Goal: Information Seeking & Learning: Learn about a topic

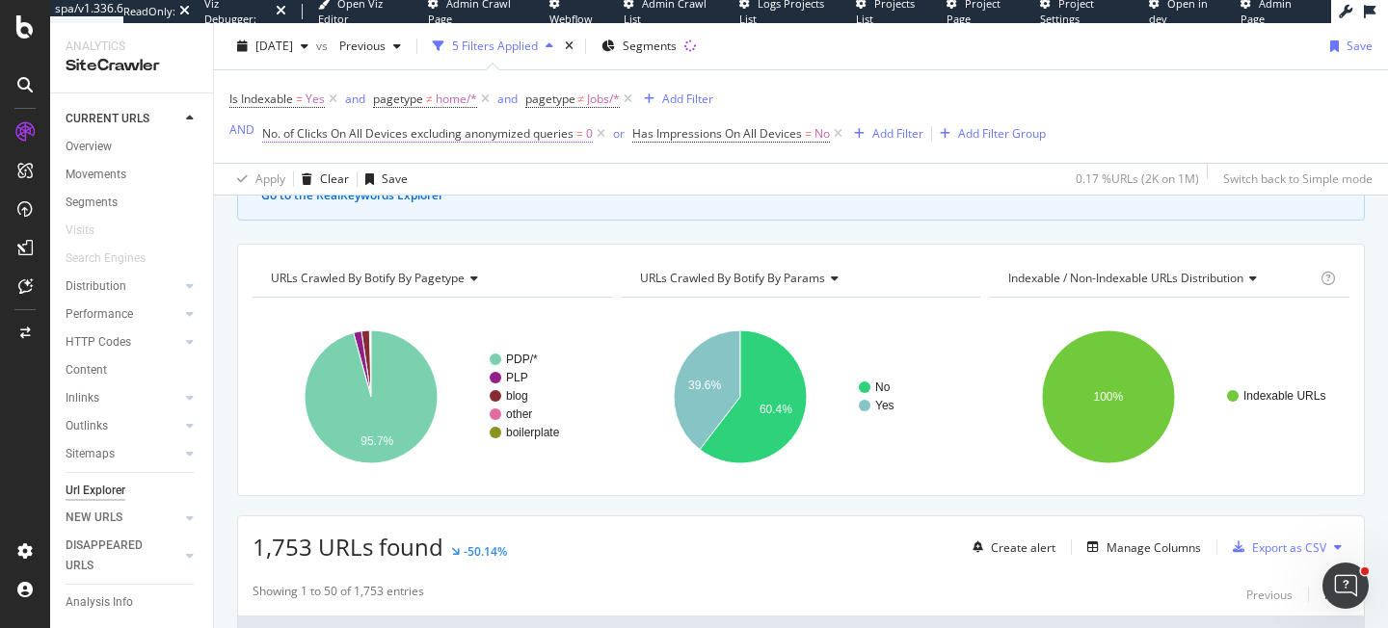
scroll to position [152, 0]
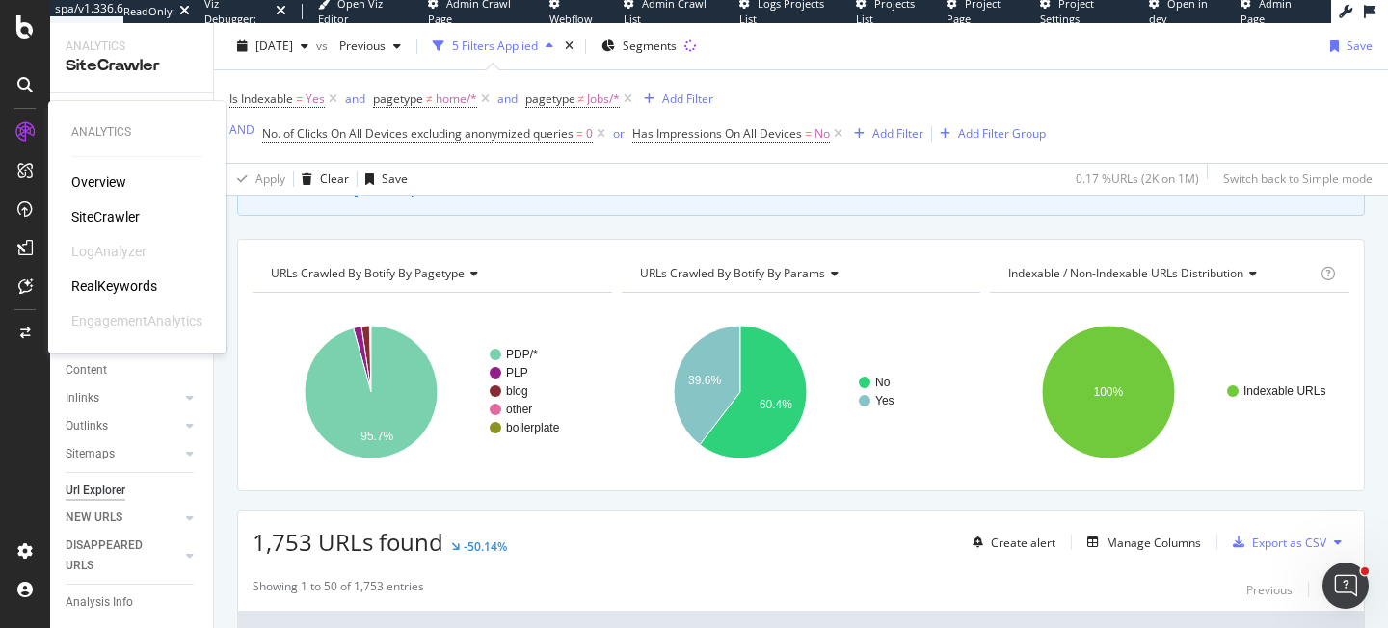
click at [111, 283] on div "RealKeywords" at bounding box center [114, 286] width 86 height 19
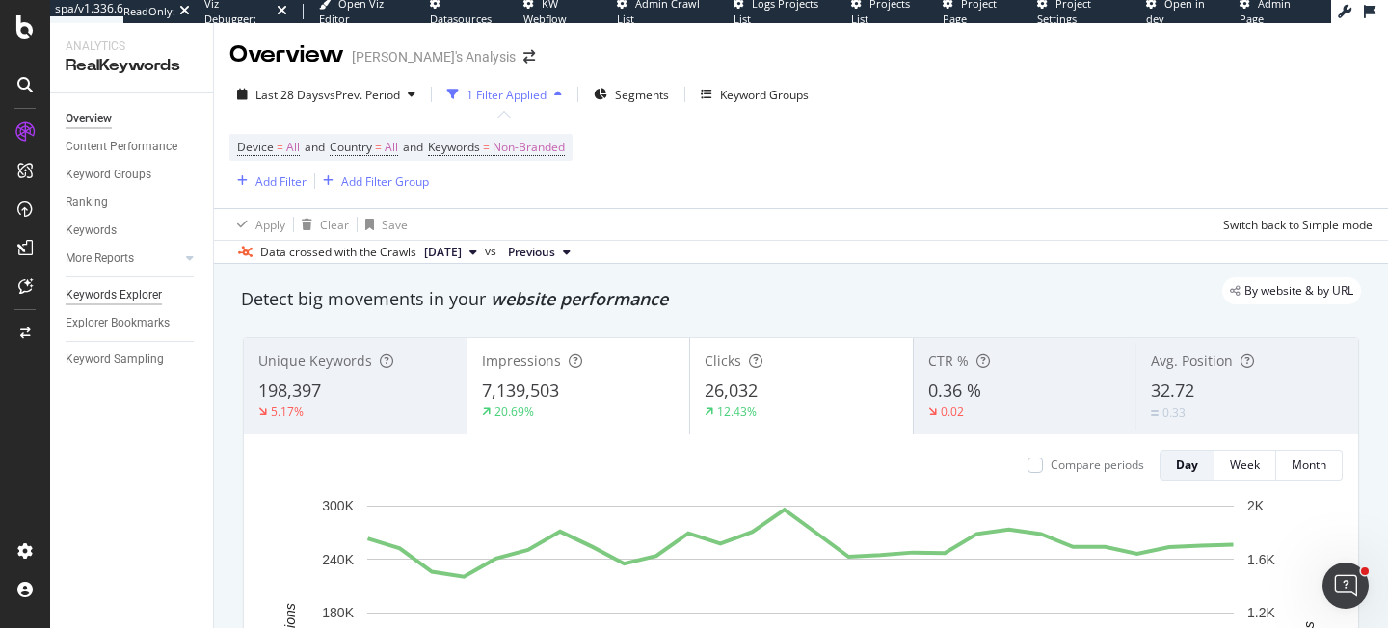
click at [105, 302] on div "Keywords Explorer" at bounding box center [114, 295] width 96 height 20
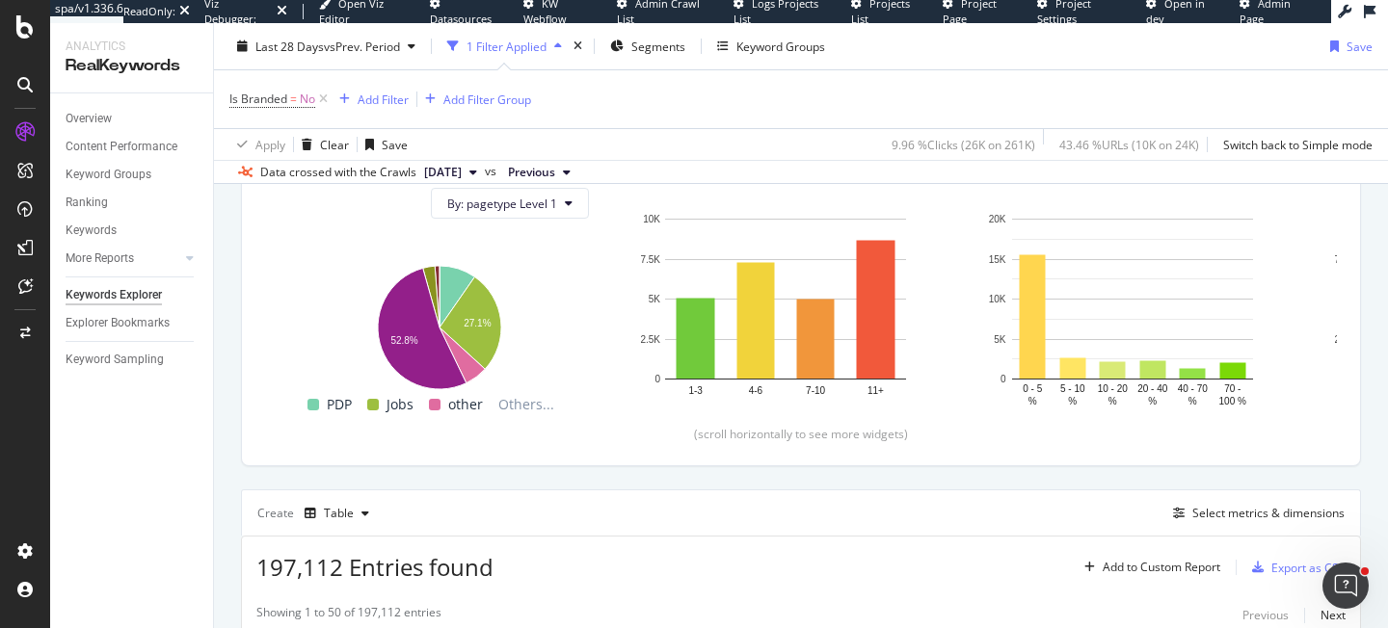
scroll to position [255, 0]
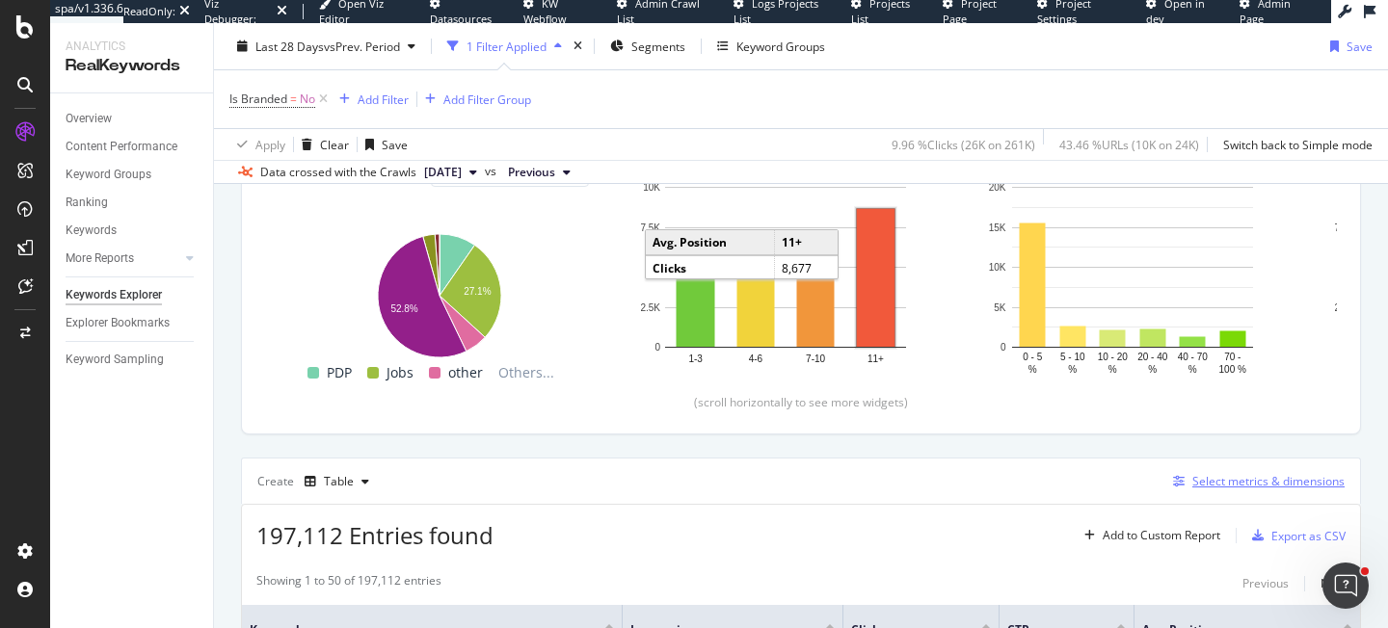
click at [1271, 477] on div "Select metrics & dimensions" at bounding box center [1268, 481] width 152 height 16
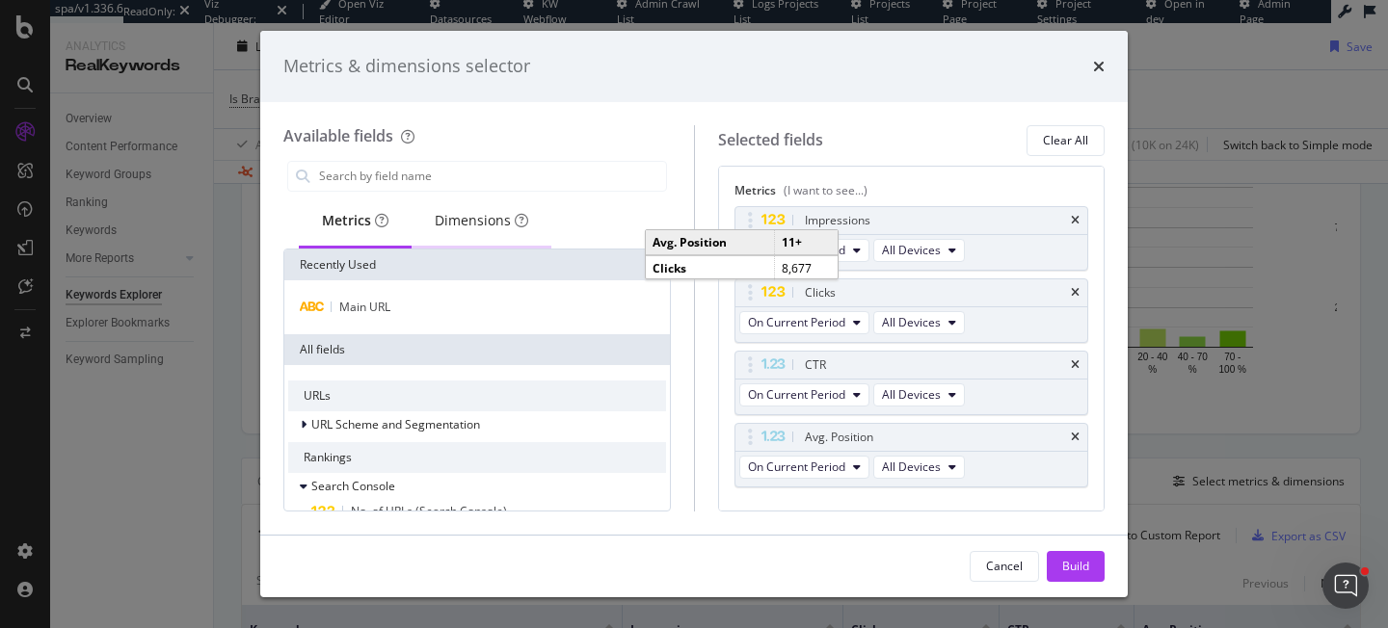
click at [472, 216] on div "Dimensions" at bounding box center [481, 220] width 93 height 19
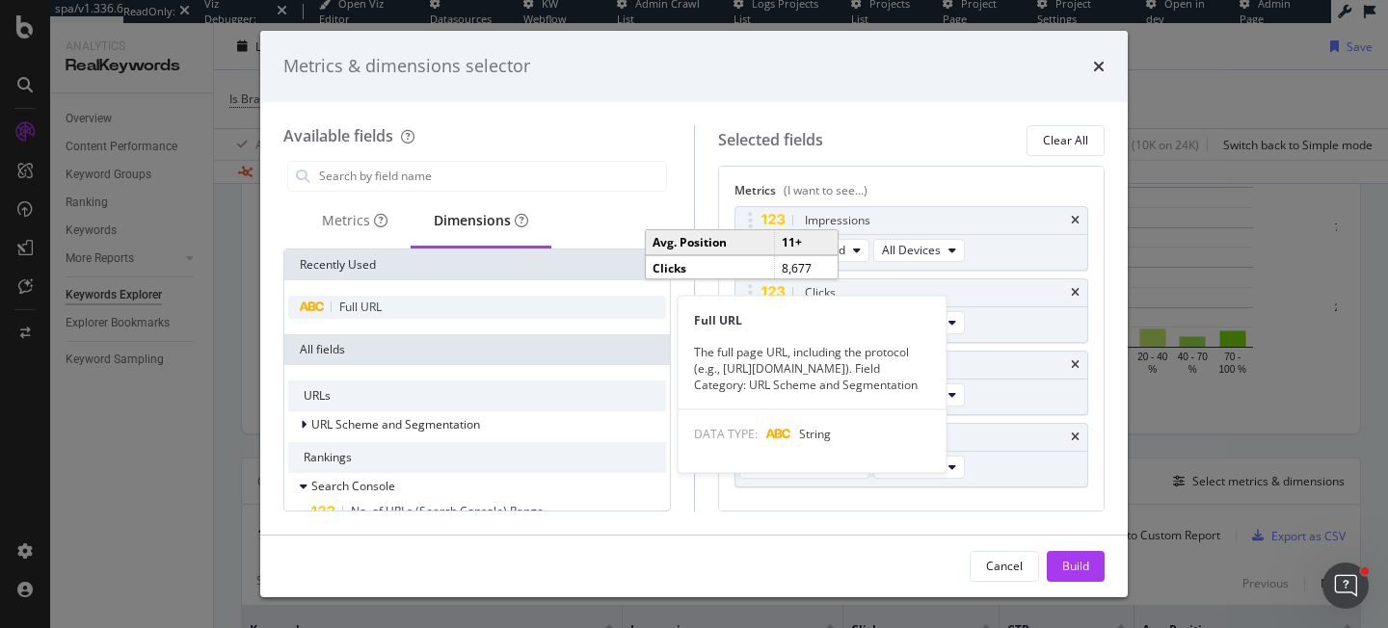
click at [367, 305] on span "Full URL" at bounding box center [360, 307] width 42 height 16
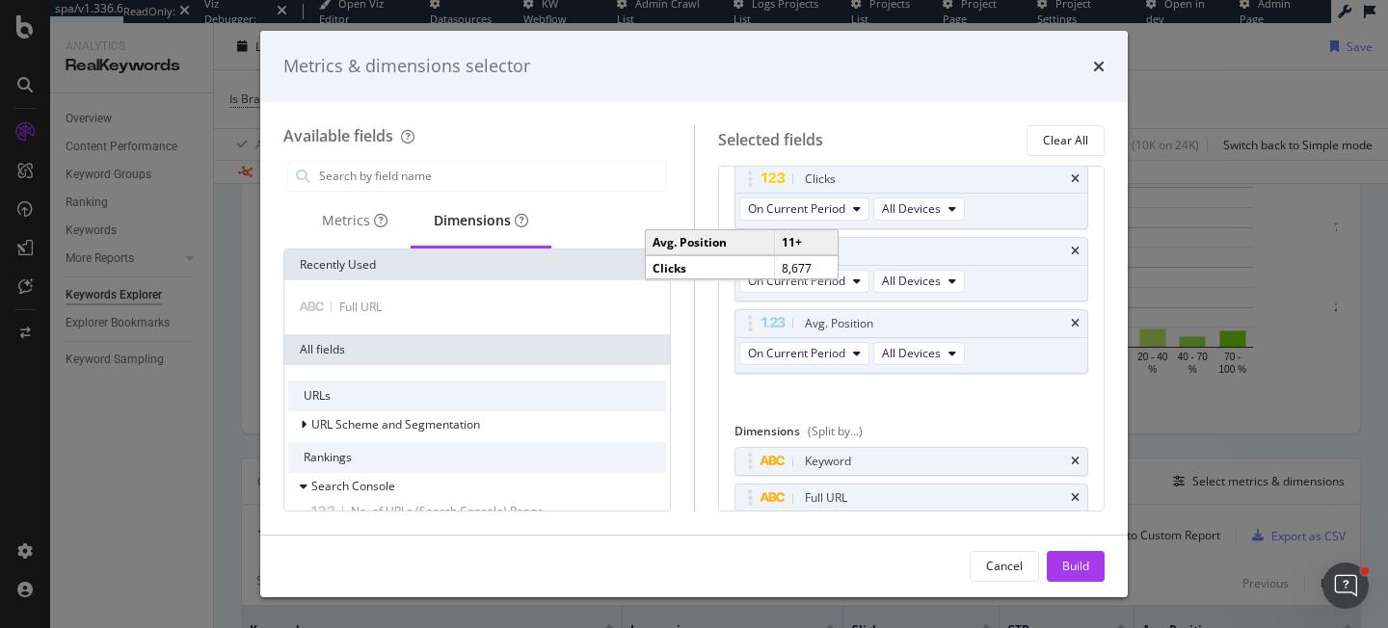
scroll to position [116, 0]
click at [1075, 462] on icon "times" at bounding box center [1075, 460] width 9 height 12
click at [1075, 316] on icon "times" at bounding box center [1075, 322] width 9 height 12
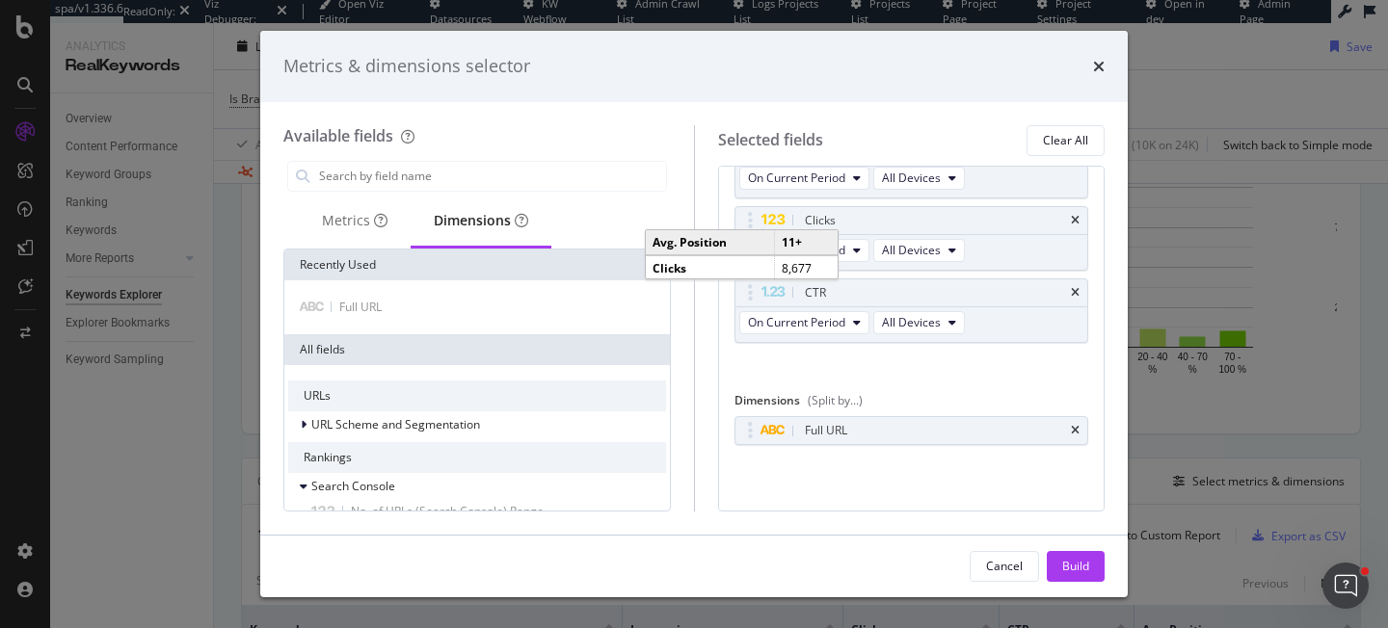
scroll to position [71, 0]
click at [1073, 288] on icon "times" at bounding box center [1075, 294] width 9 height 12
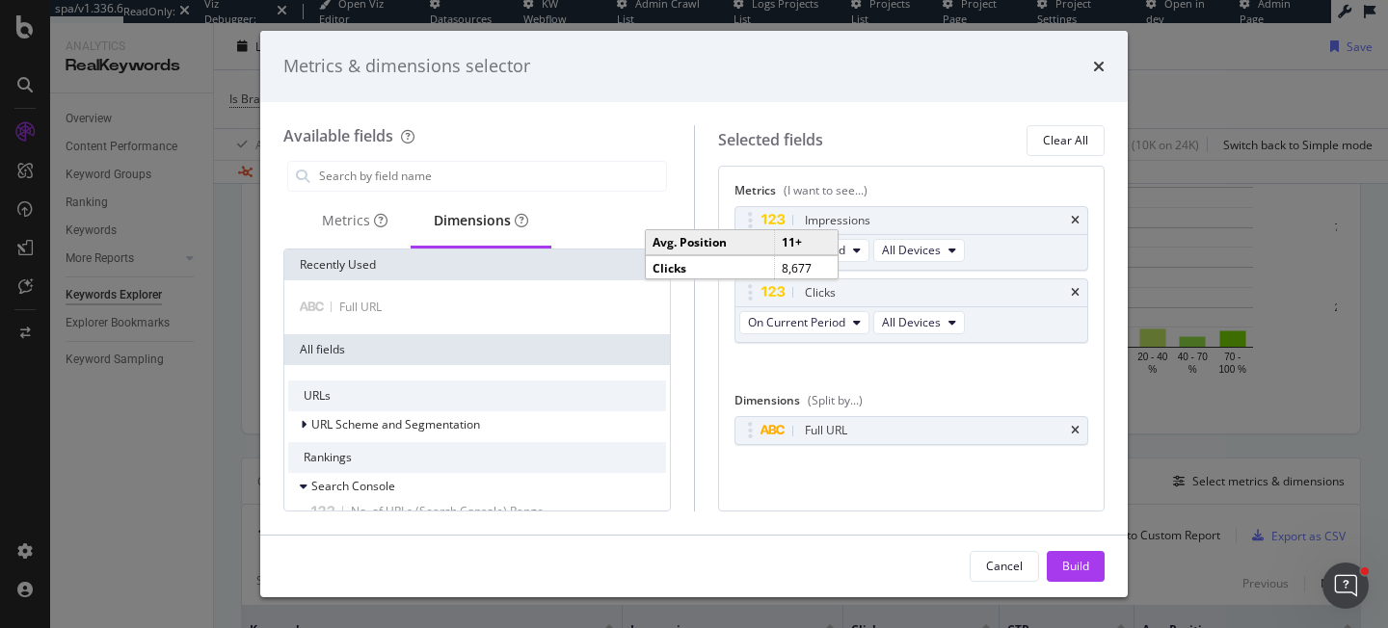
scroll to position [0, 0]
click at [1090, 569] on button "Build" at bounding box center [1076, 566] width 58 height 31
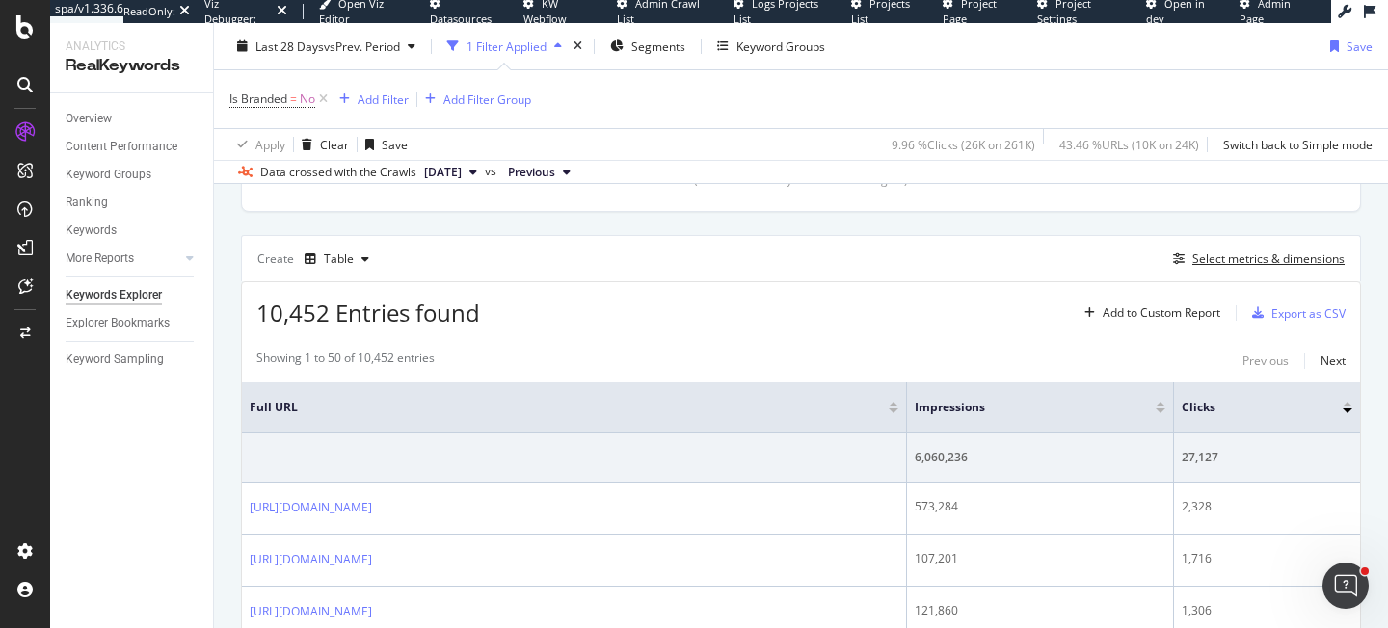
scroll to position [510, 0]
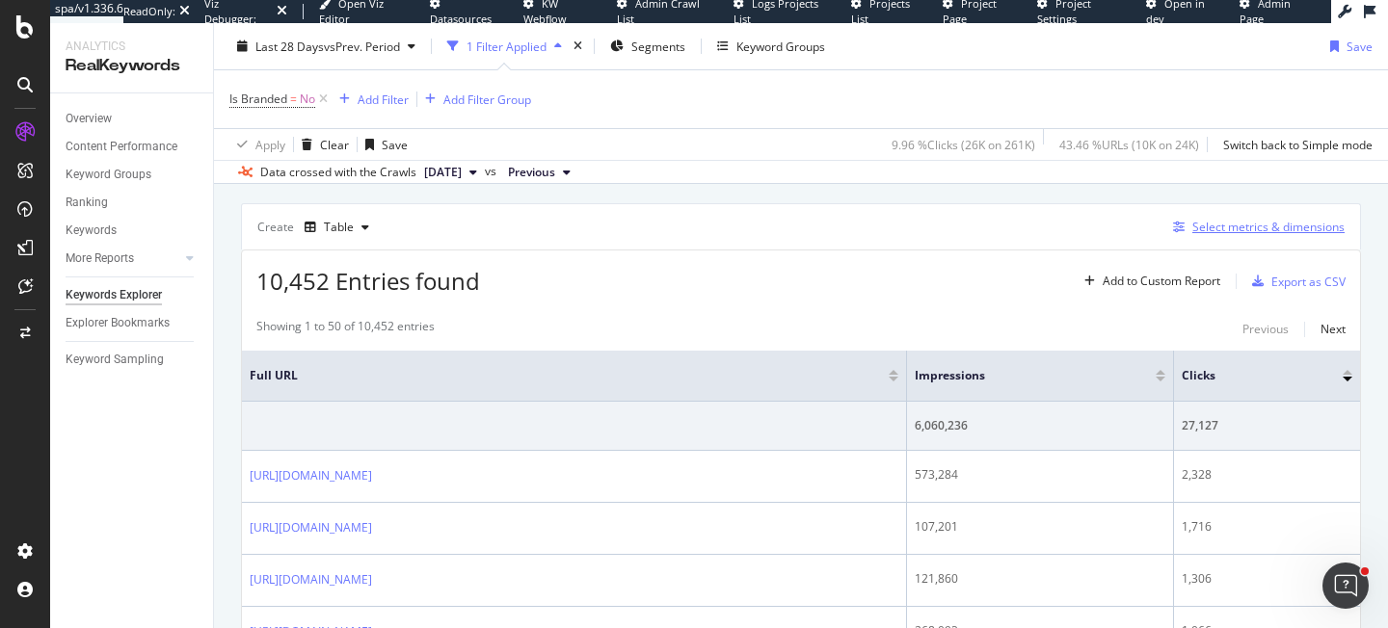
click at [1226, 227] on div "Select metrics & dimensions" at bounding box center [1268, 227] width 152 height 16
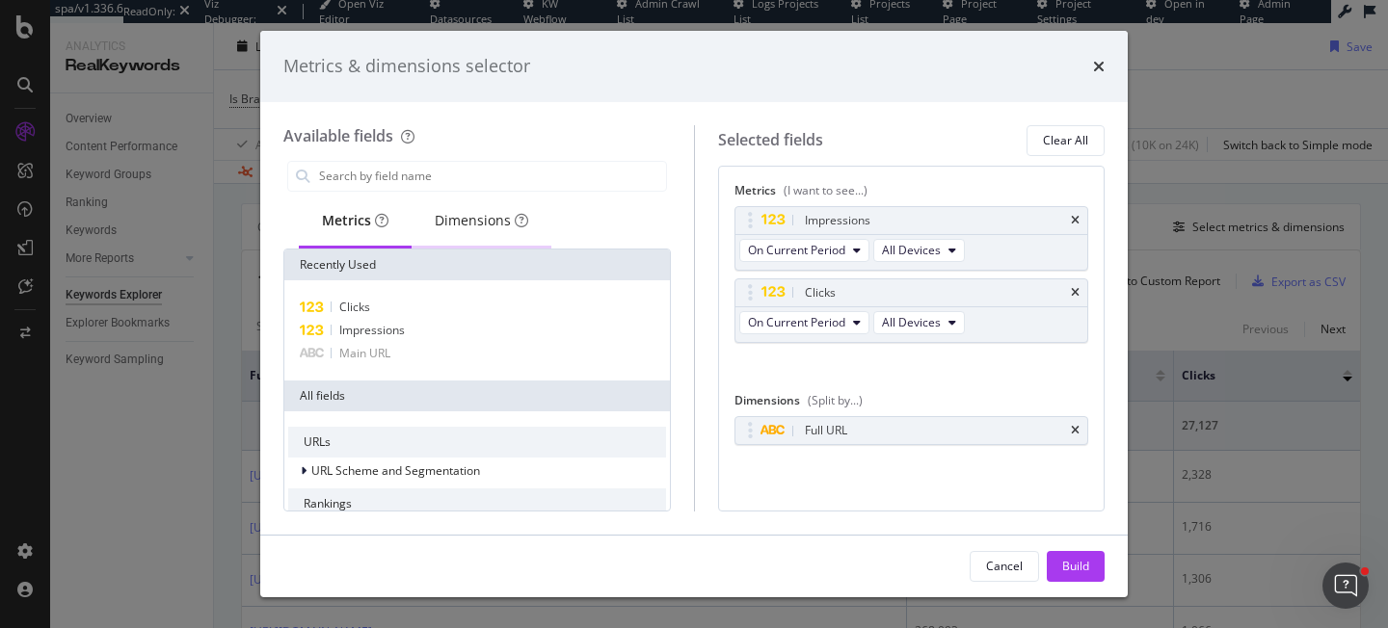
click at [488, 223] on div "Dimensions" at bounding box center [481, 220] width 93 height 19
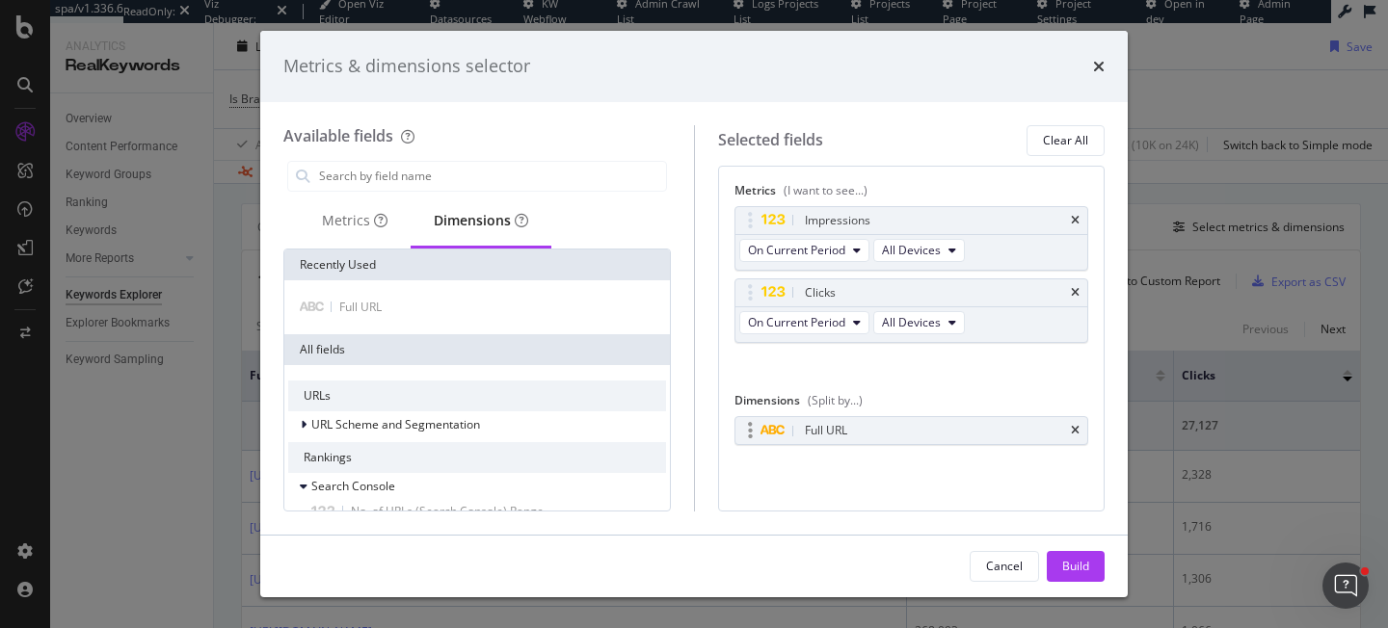
click at [1069, 430] on div "Full URL" at bounding box center [911, 430] width 353 height 27
click at [1080, 431] on div "Full URL" at bounding box center [911, 430] width 353 height 27
click at [1079, 432] on icon "times" at bounding box center [1075, 431] width 9 height 12
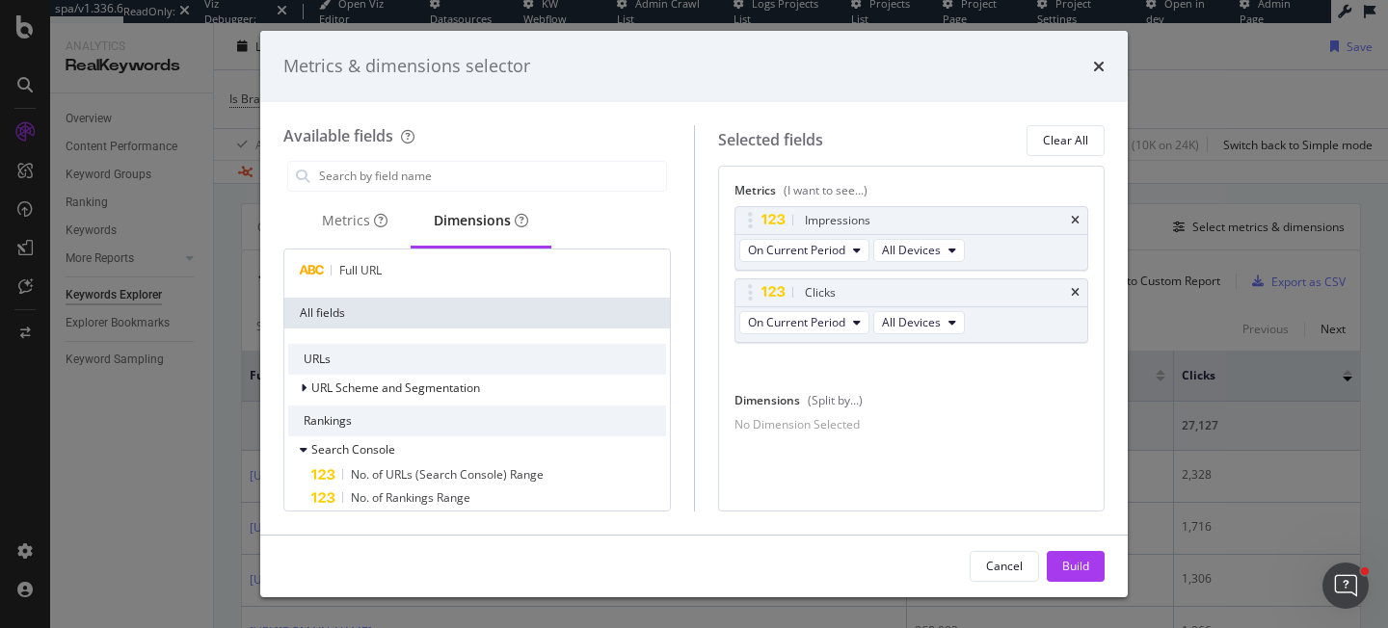
scroll to position [52, 0]
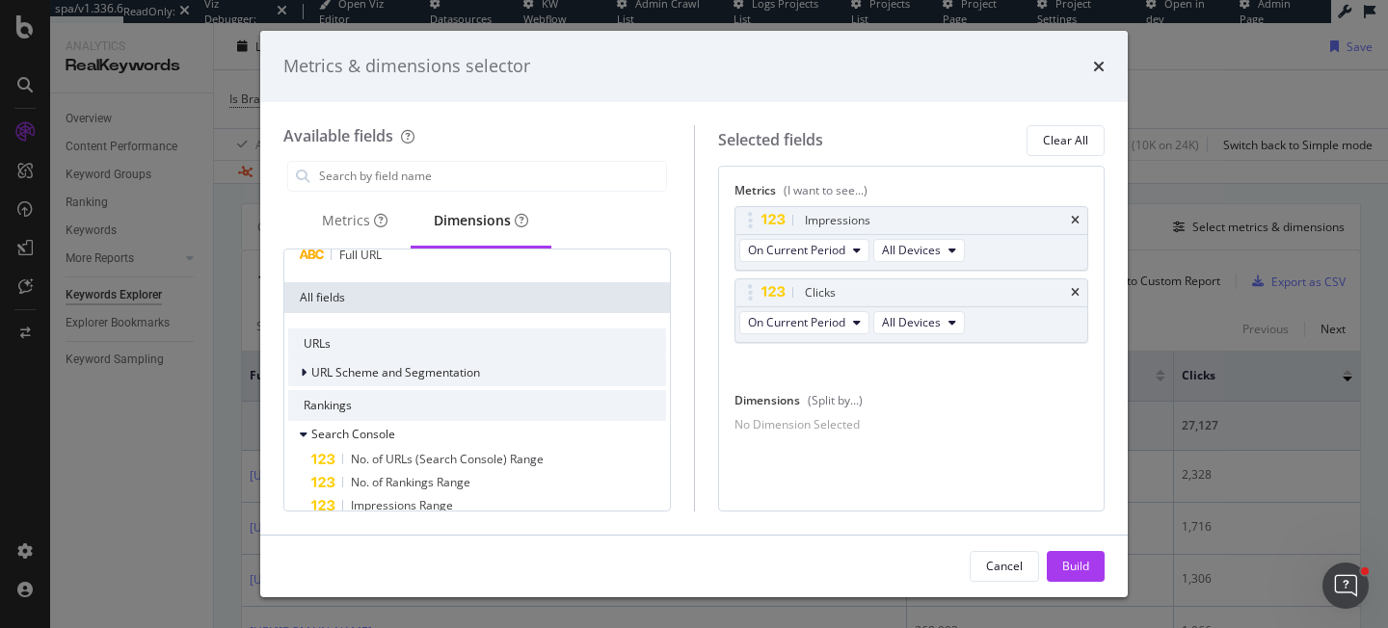
click at [435, 369] on span "URL Scheme and Segmentation" at bounding box center [395, 372] width 169 height 16
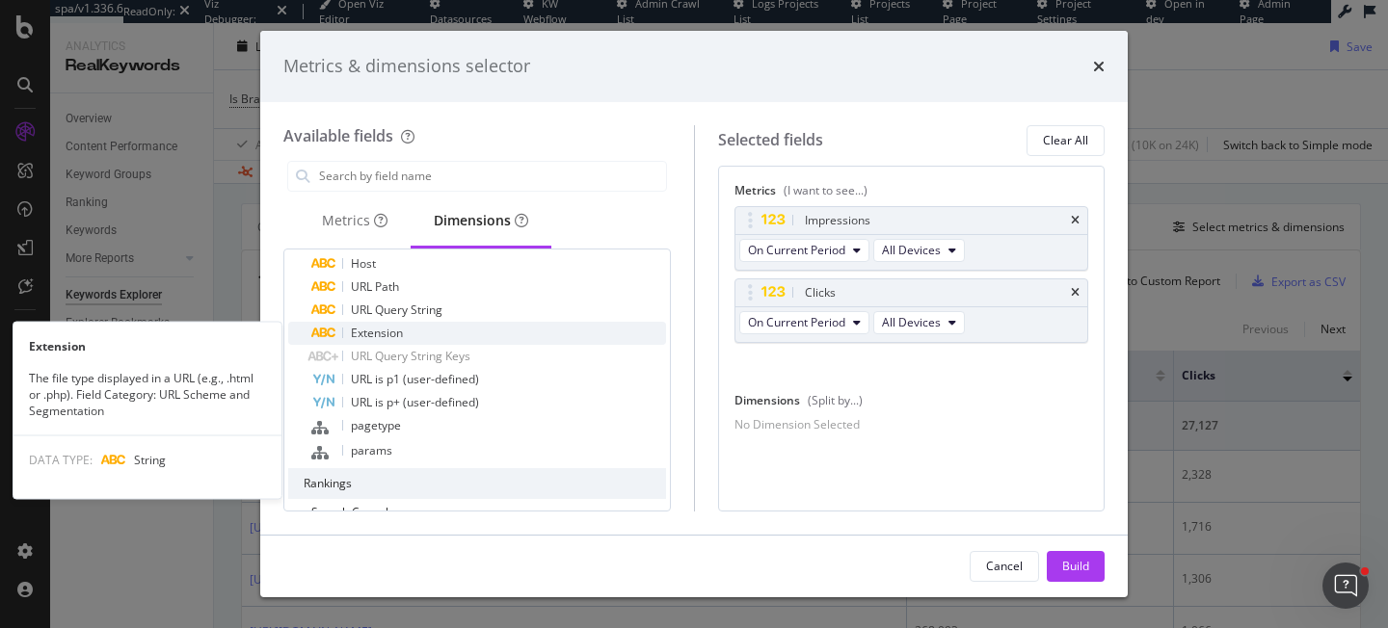
scroll to position [277, 0]
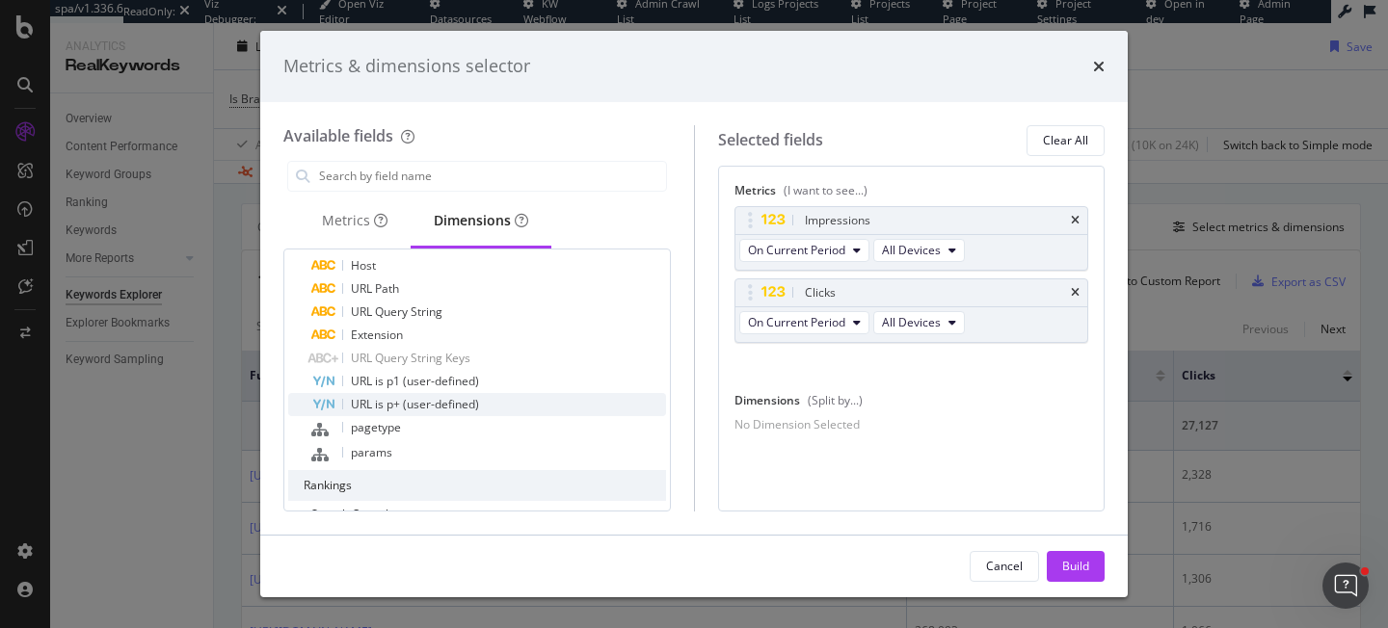
click at [430, 413] on div "URL is p+ (user-defined)" at bounding box center [488, 404] width 355 height 23
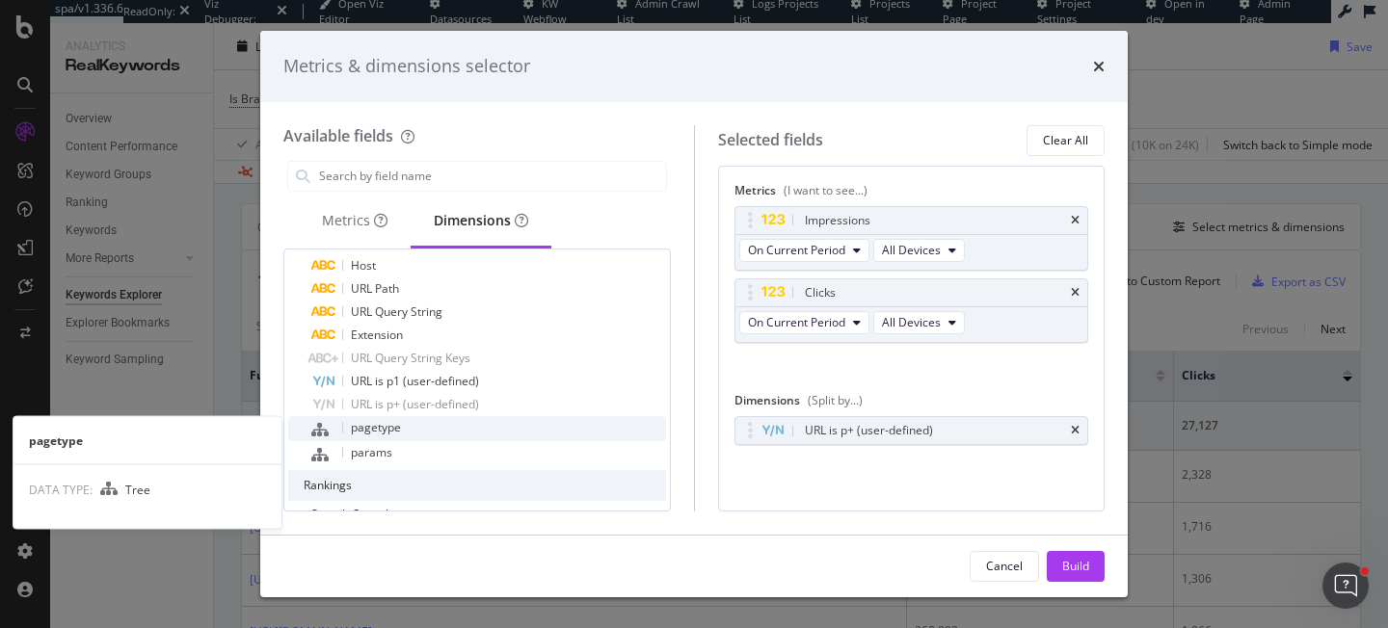
click at [422, 428] on div "pagetype" at bounding box center [488, 428] width 355 height 25
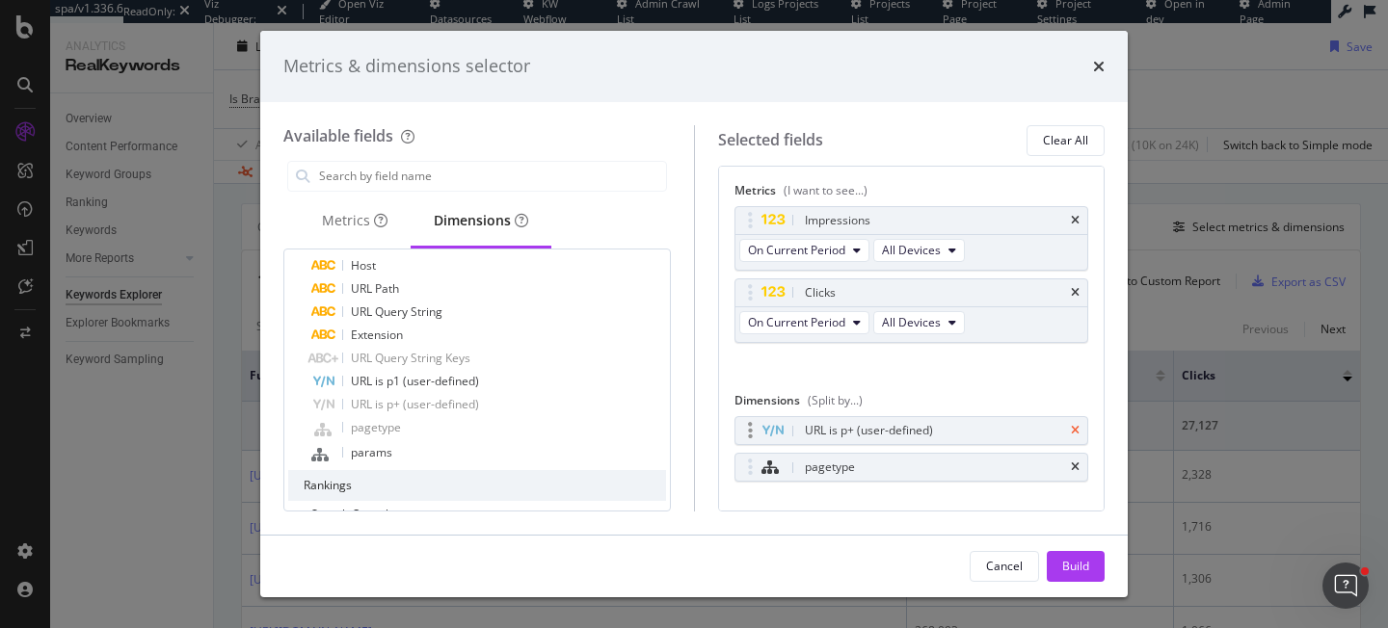
click at [1074, 430] on icon "times" at bounding box center [1075, 431] width 9 height 12
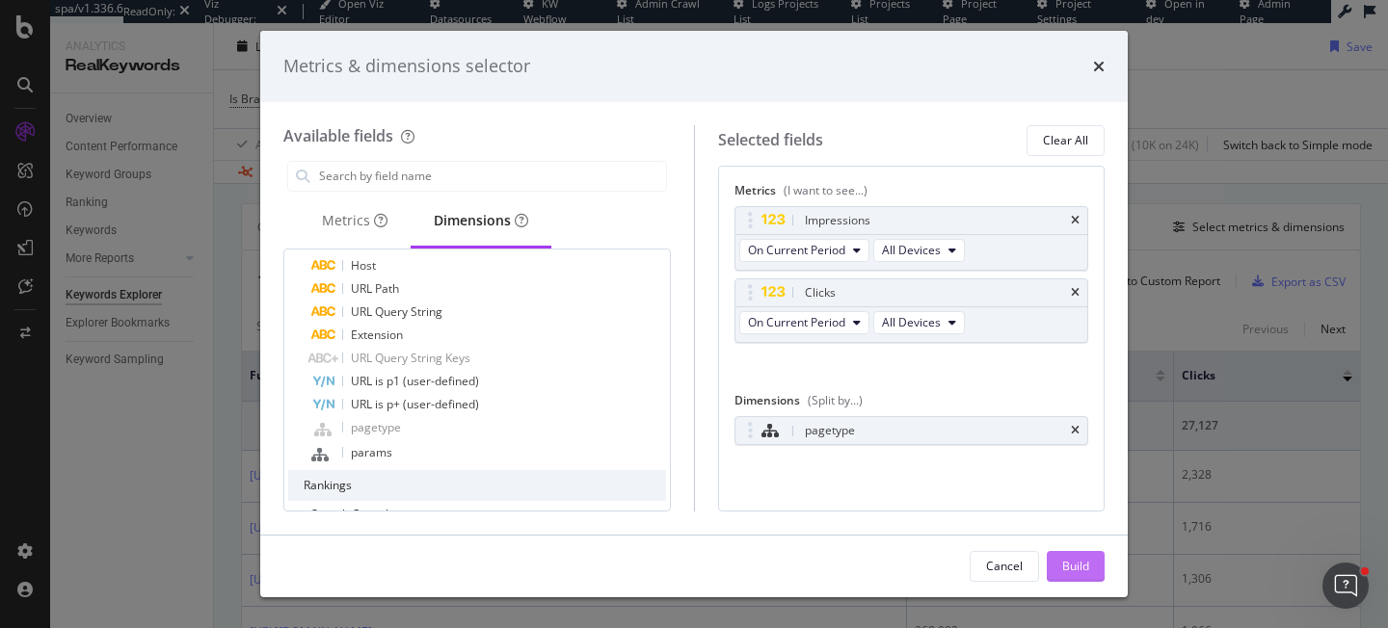
click at [1075, 569] on div "Build" at bounding box center [1075, 566] width 27 height 16
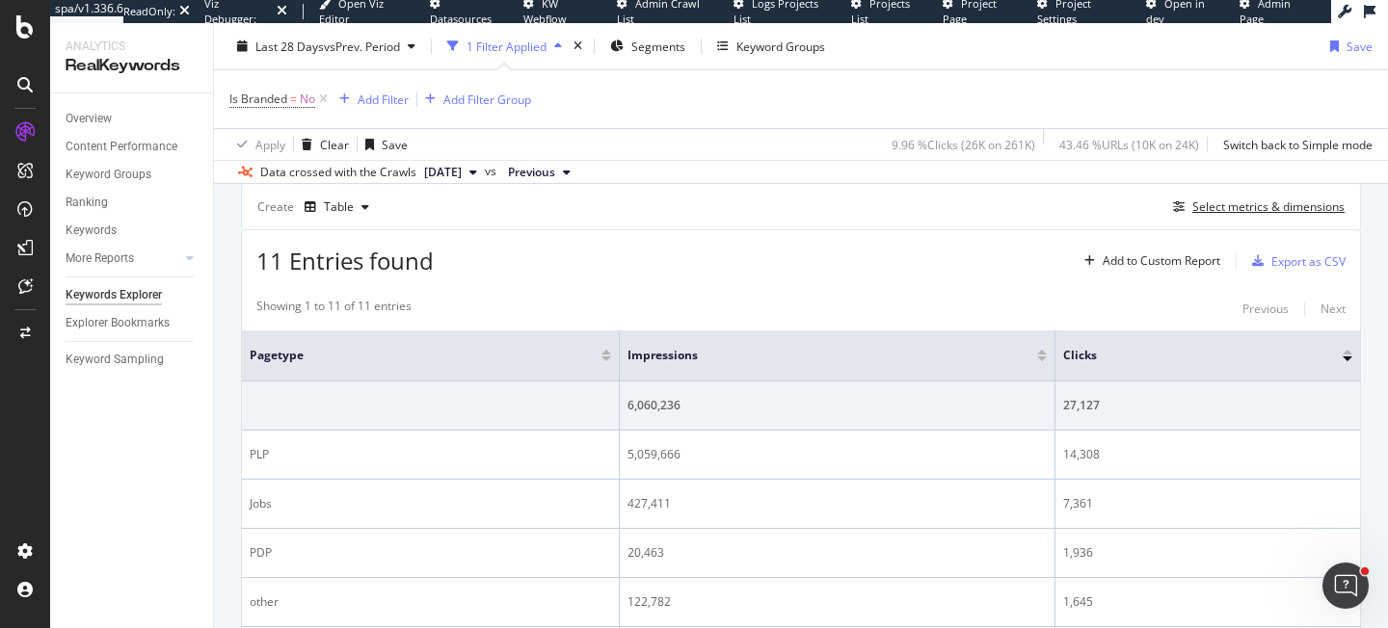
scroll to position [518, 0]
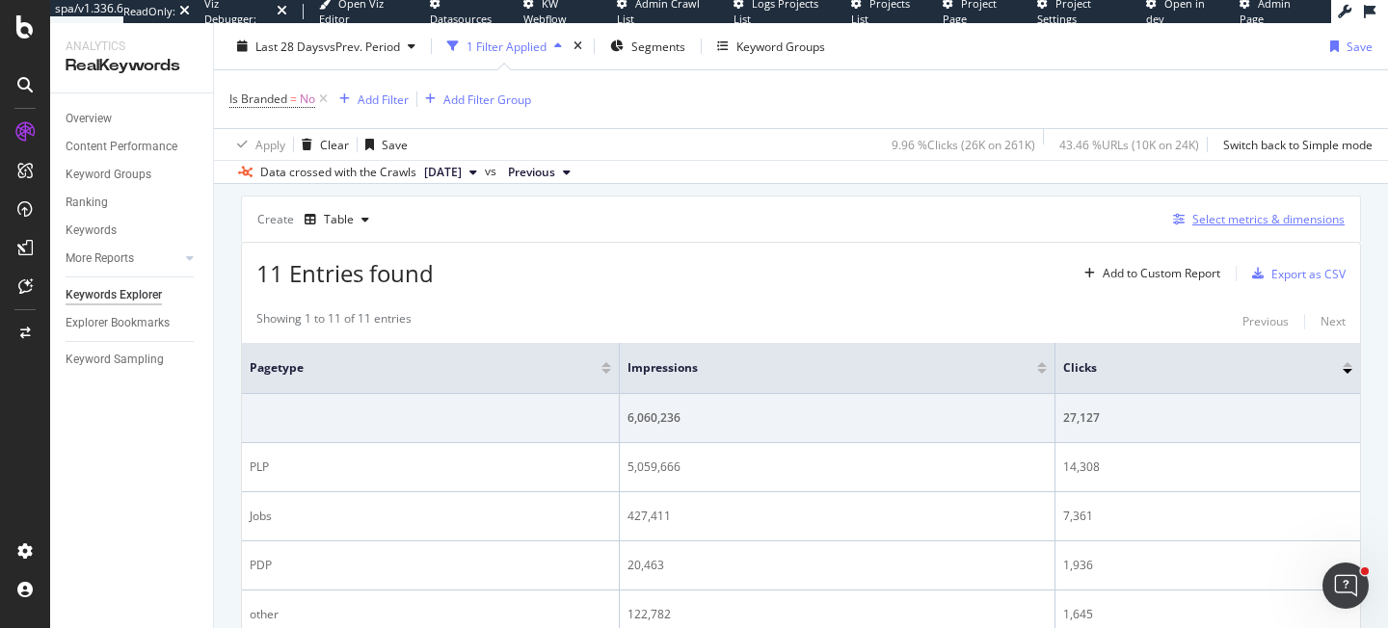
click at [1276, 218] on div "Select metrics & dimensions" at bounding box center [1268, 219] width 152 height 16
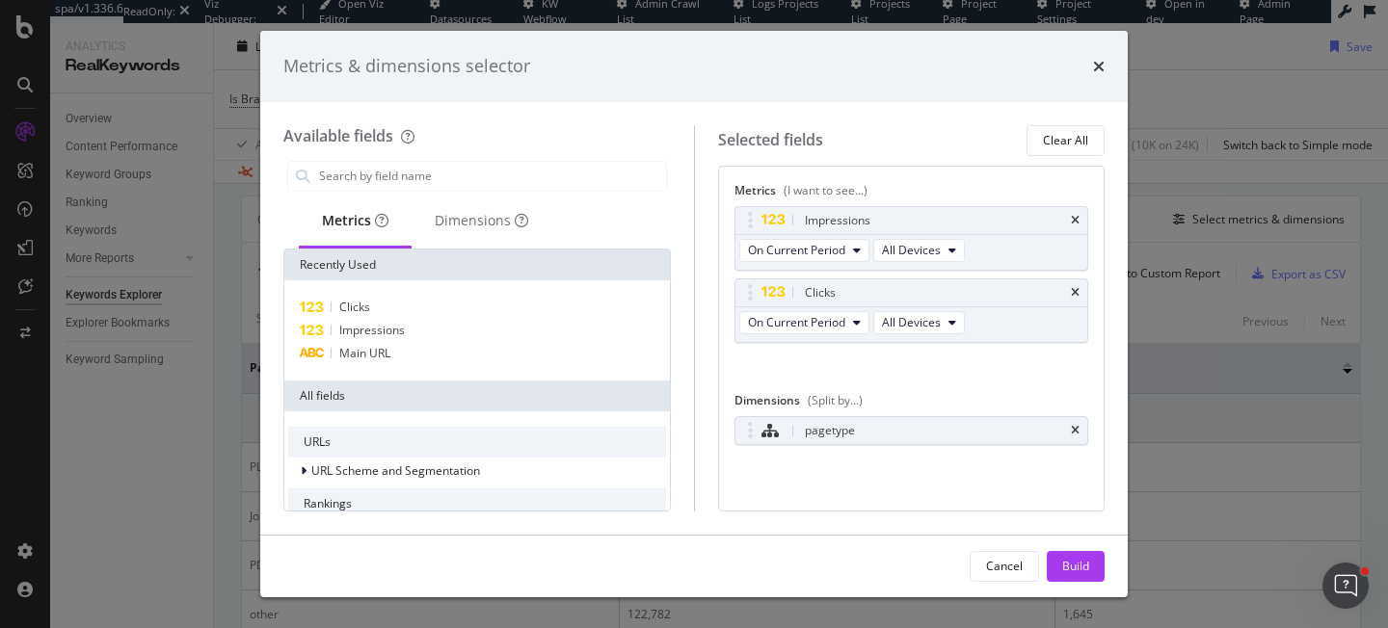
click at [361, 226] on div "Metrics" at bounding box center [355, 220] width 67 height 19
click at [440, 181] on input "modal" at bounding box center [491, 176] width 349 height 29
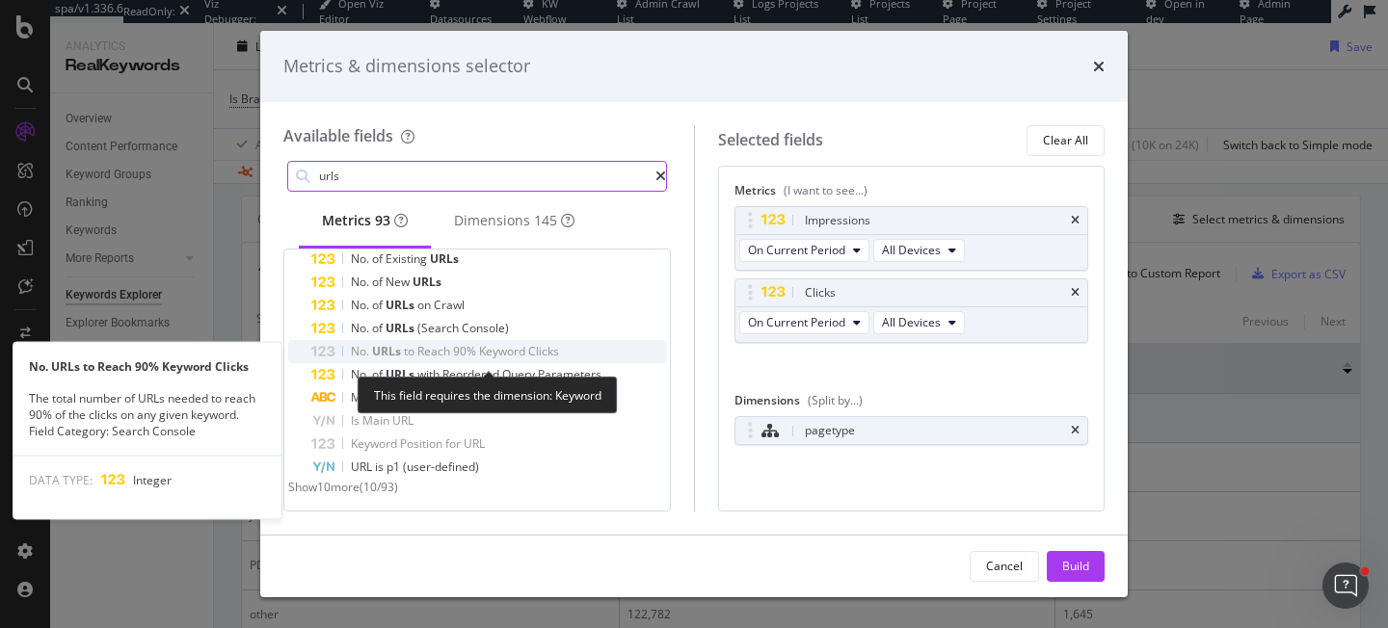
scroll to position [63, 0]
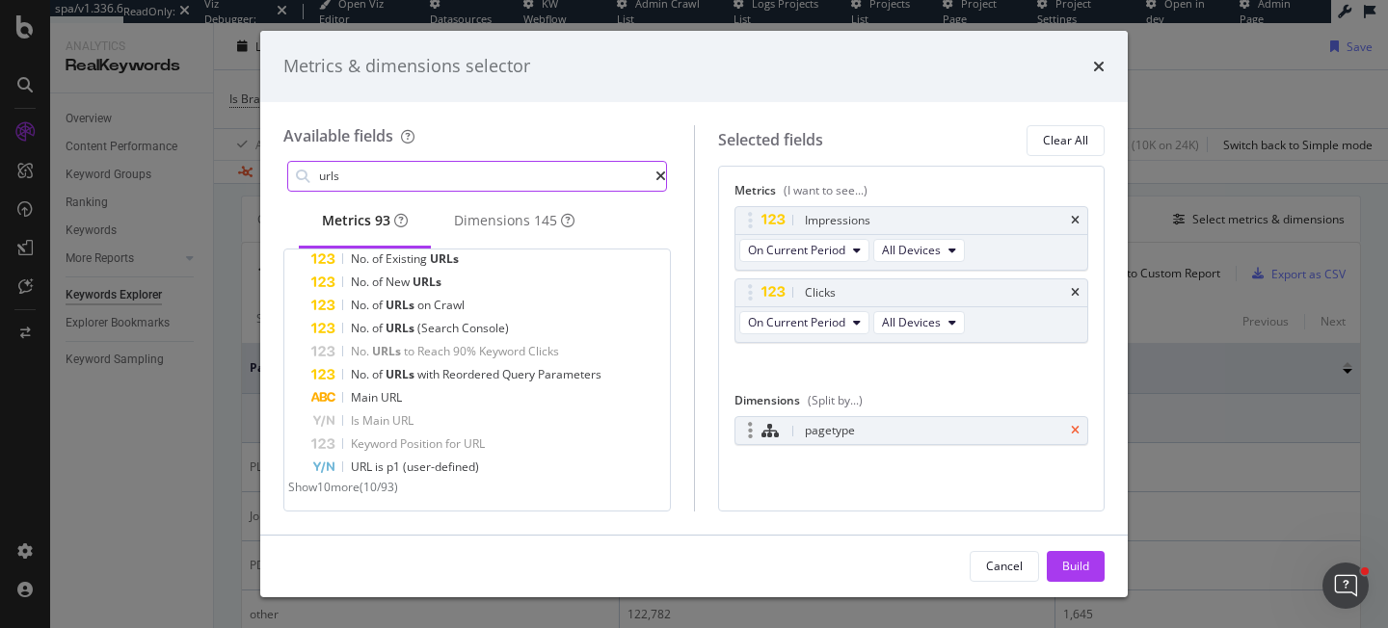
type input "urls"
click at [1076, 433] on icon "times" at bounding box center [1075, 431] width 9 height 12
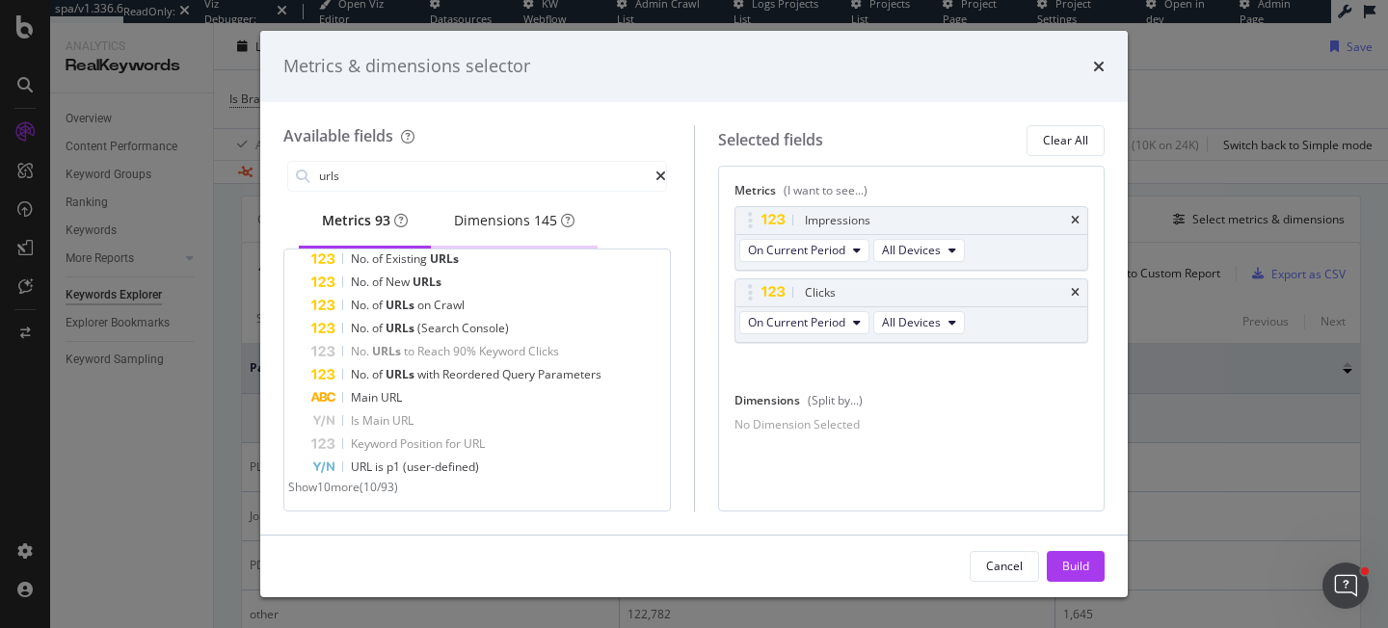
click at [502, 228] on div "Dimensions 145" at bounding box center [514, 220] width 120 height 19
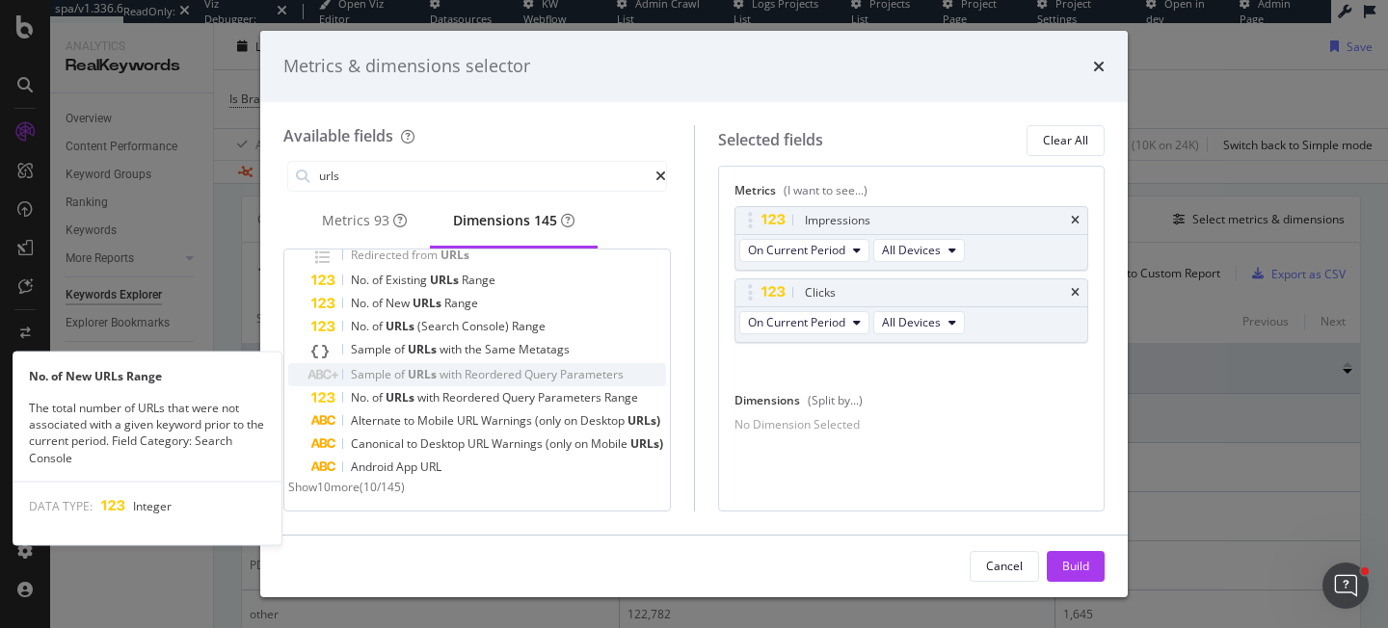
scroll to position [0, 0]
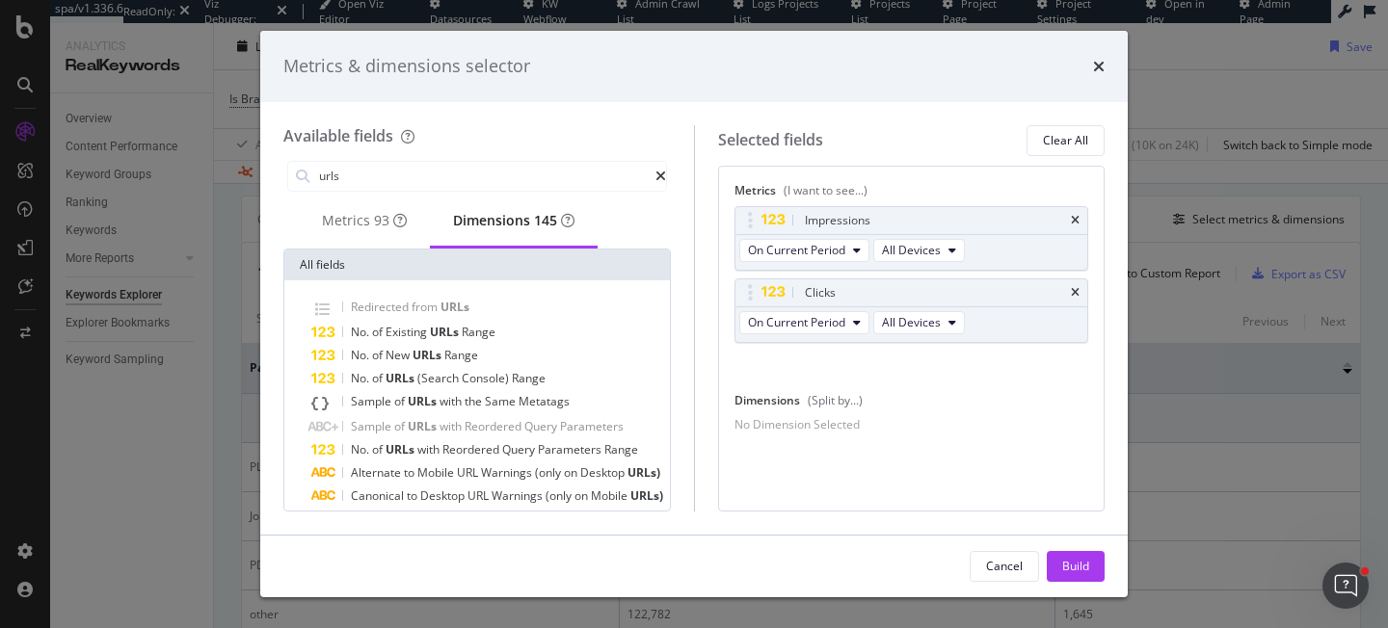
click at [538, 229] on div "Dimensions 145" at bounding box center [513, 220] width 121 height 19
click at [383, 158] on div "urls" at bounding box center [476, 176] width 387 height 39
click at [383, 175] on input "urls" at bounding box center [486, 176] width 338 height 29
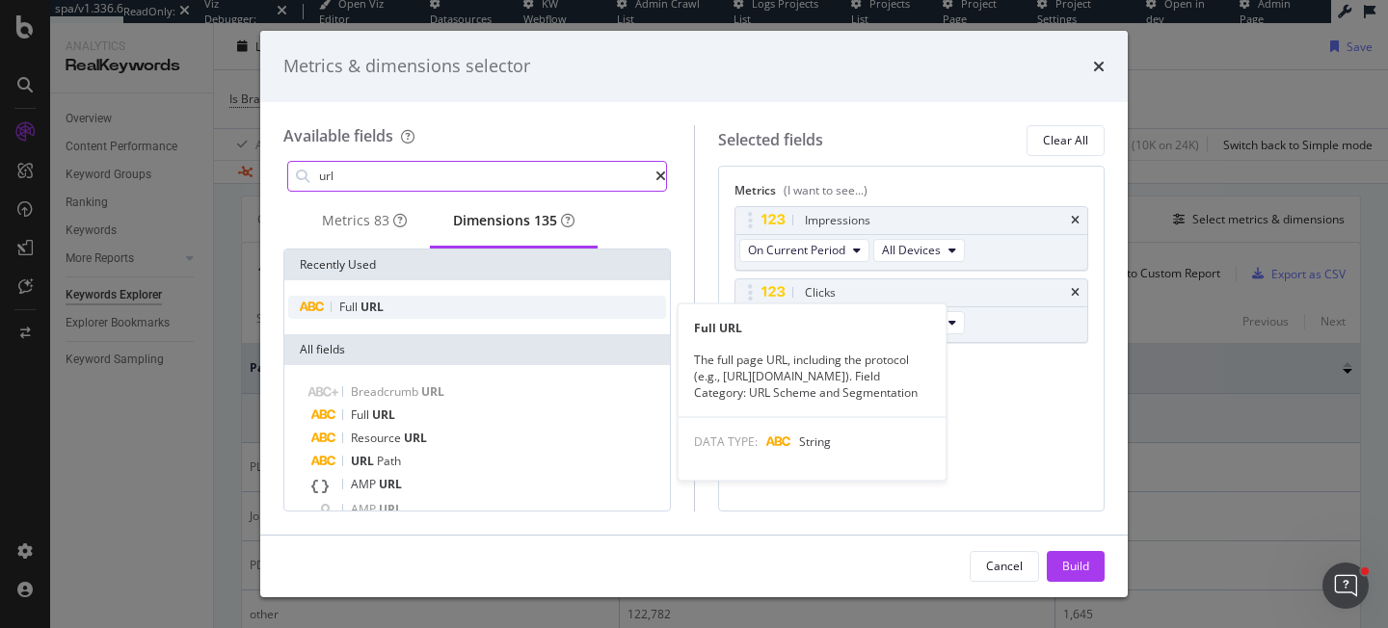
type input "url"
click at [414, 316] on div "Full URL" at bounding box center [477, 307] width 378 height 23
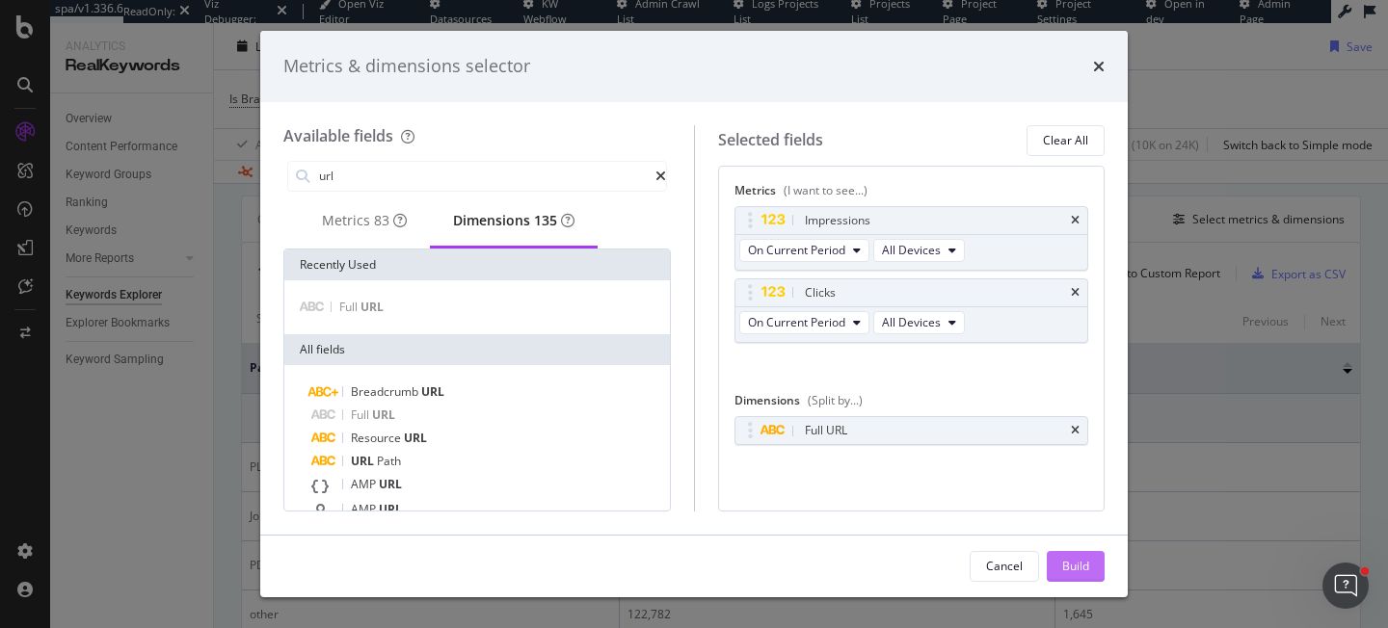
click at [1078, 565] on div "Build" at bounding box center [1075, 566] width 27 height 16
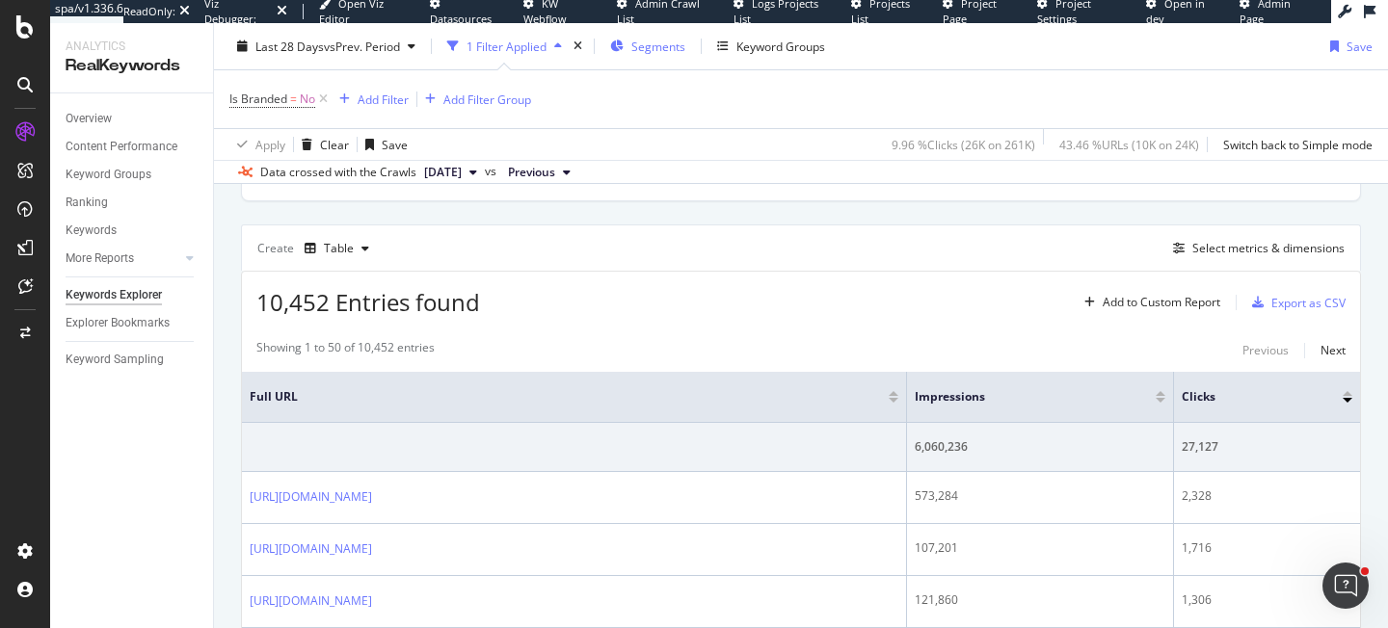
click at [693, 41] on button "Segments" at bounding box center [647, 46] width 91 height 31
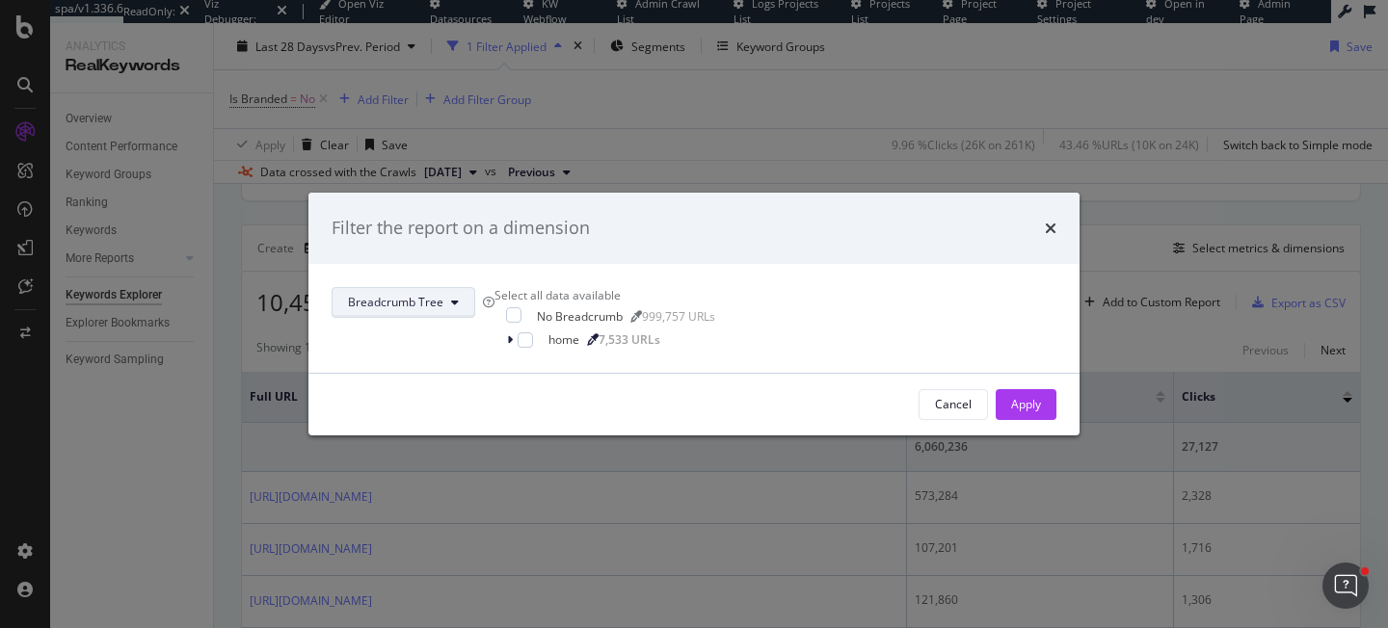
click at [443, 294] on span "Breadcrumb Tree" at bounding box center [395, 302] width 95 height 16
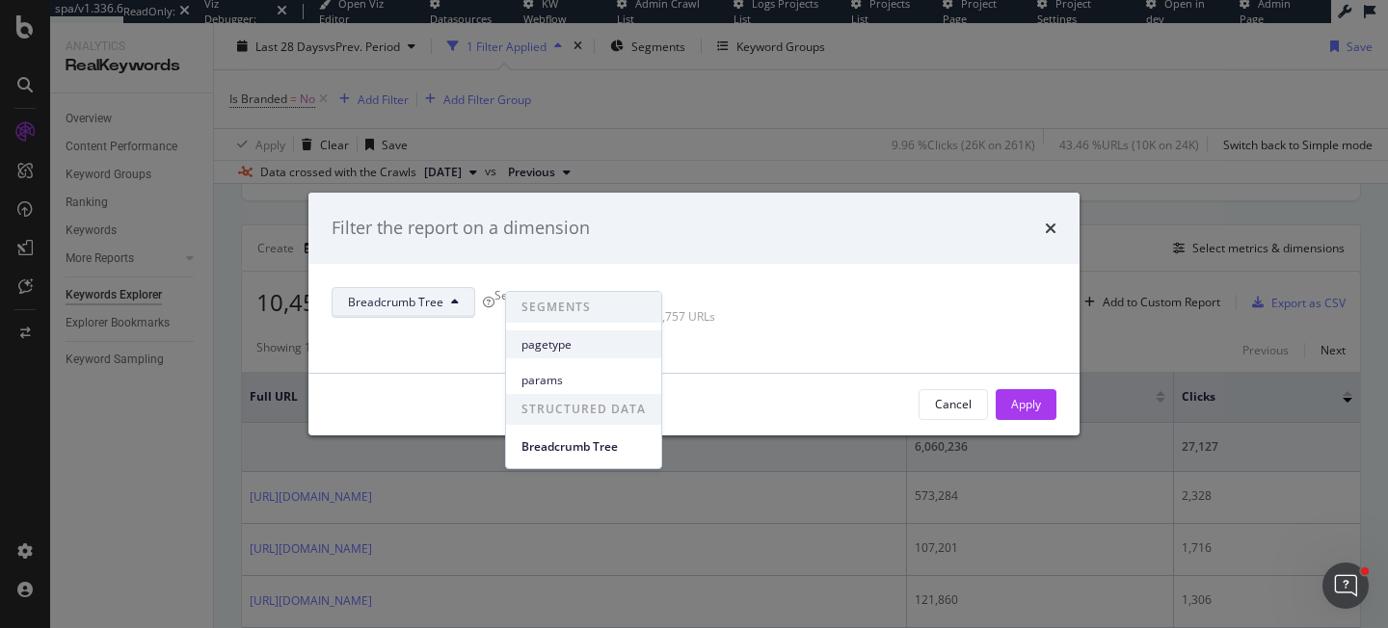
click at [579, 344] on span "pagetype" at bounding box center [583, 344] width 124 height 17
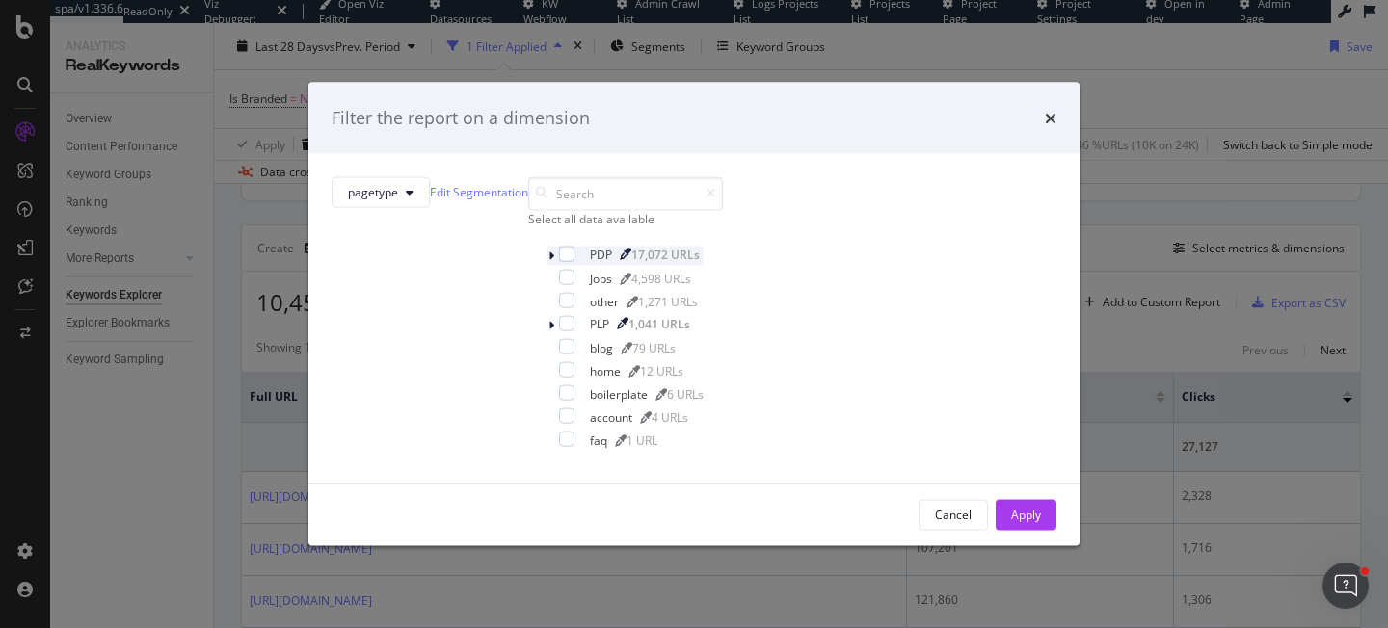
click at [547, 265] on div "PDP 17,072 URLs" at bounding box center [625, 255] width 156 height 19
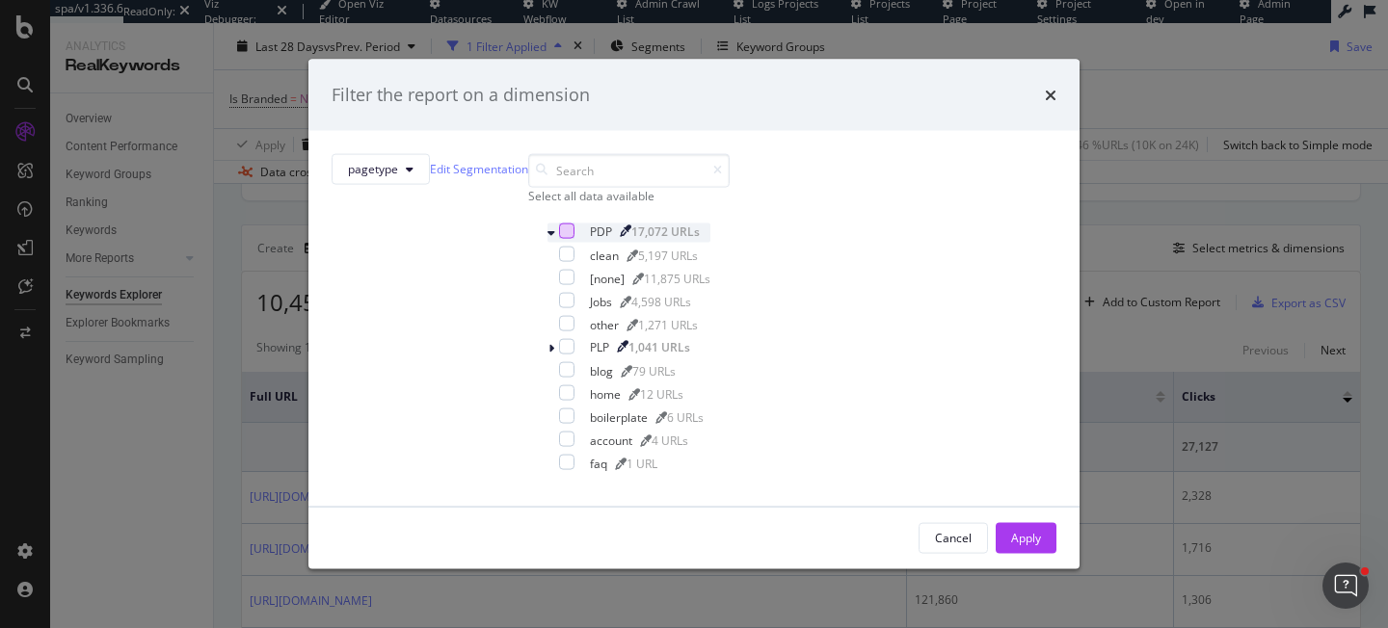
click at [559, 238] on div "modal" at bounding box center [566, 230] width 15 height 15
click at [1011, 547] on div "Apply" at bounding box center [1026, 538] width 30 height 16
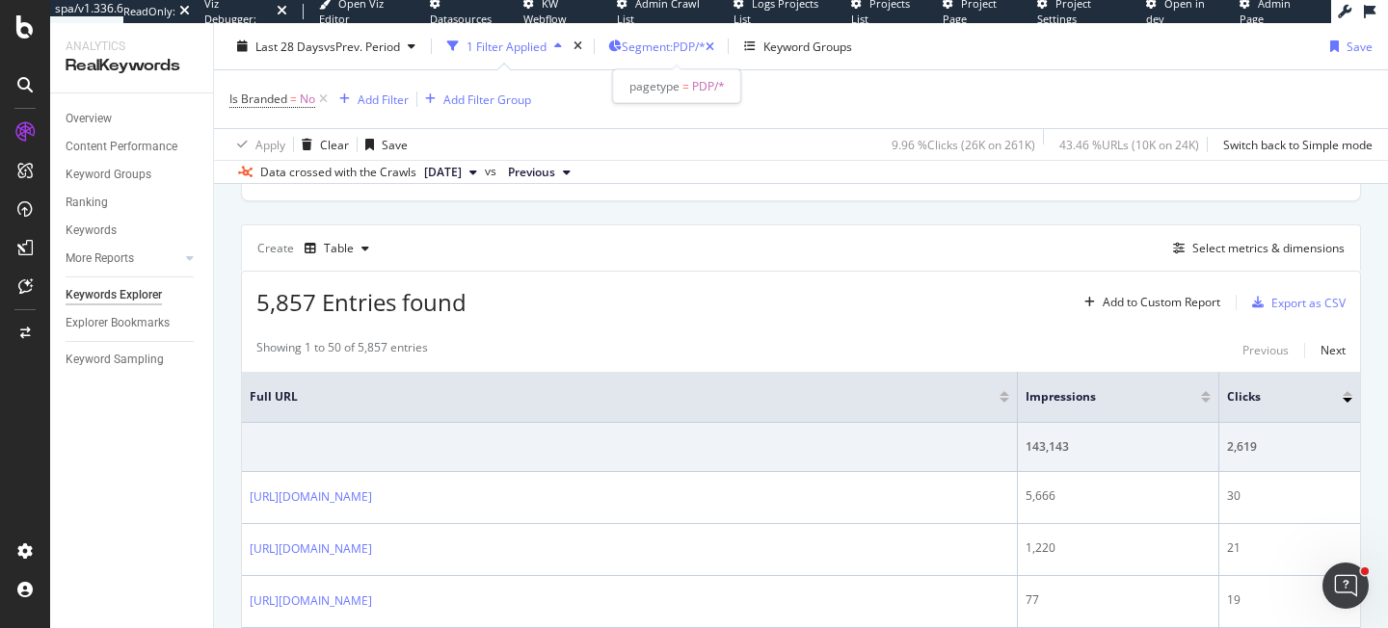
click at [695, 54] on div "Segment: PDP/*" at bounding box center [668, 46] width 93 height 16
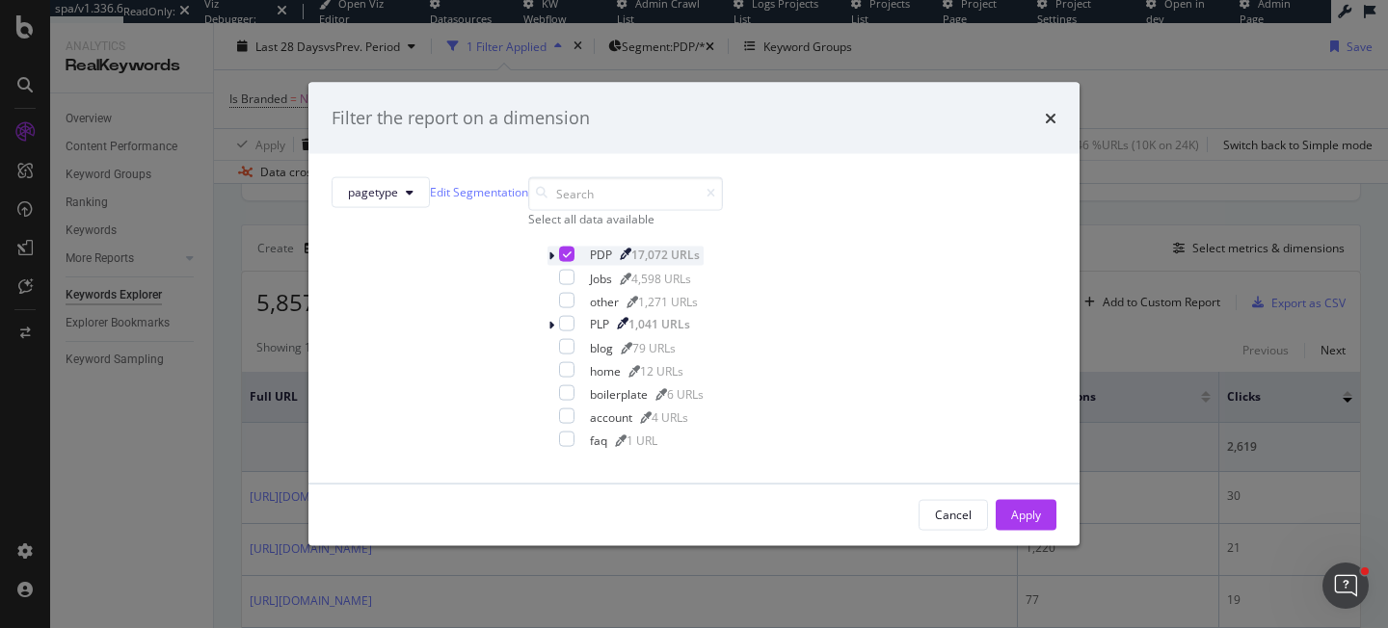
click at [563, 258] on icon "modal" at bounding box center [567, 254] width 9 height 10
click at [559, 331] on div "modal" at bounding box center [566, 322] width 15 height 15
click at [1011, 523] on div "Apply" at bounding box center [1026, 515] width 30 height 16
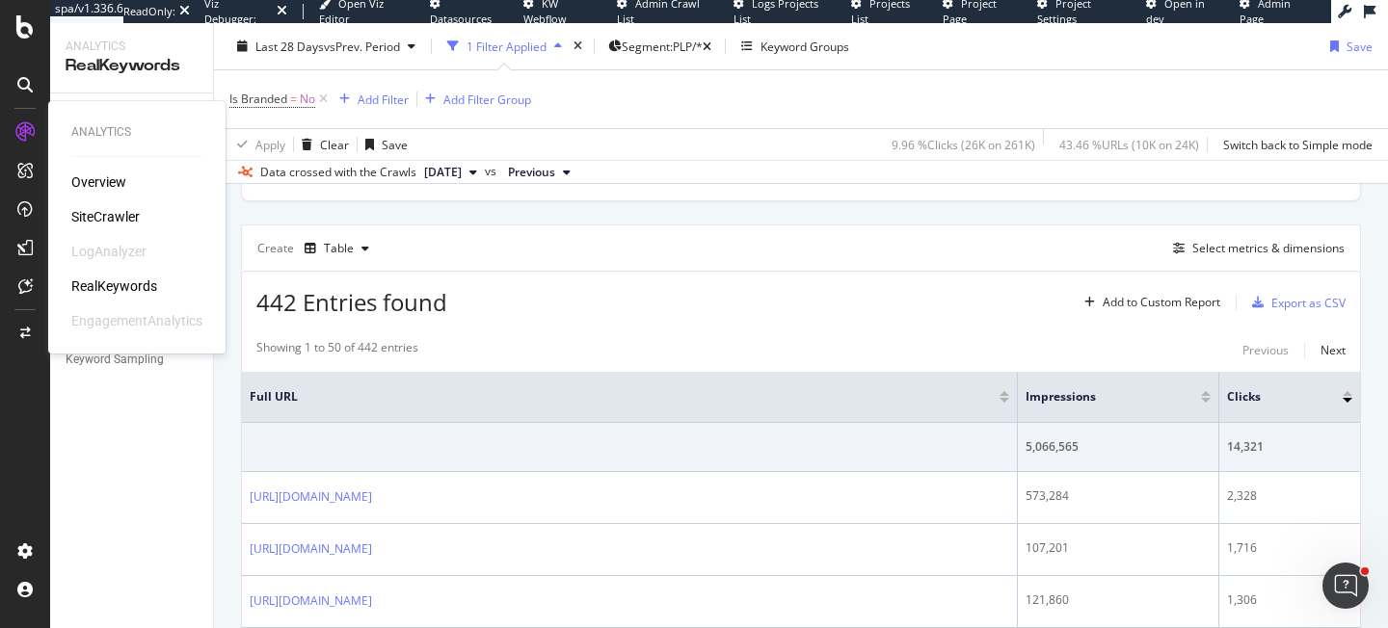
click at [109, 216] on div "SiteCrawler" at bounding box center [105, 216] width 68 height 19
